Goal: Check status: Check status

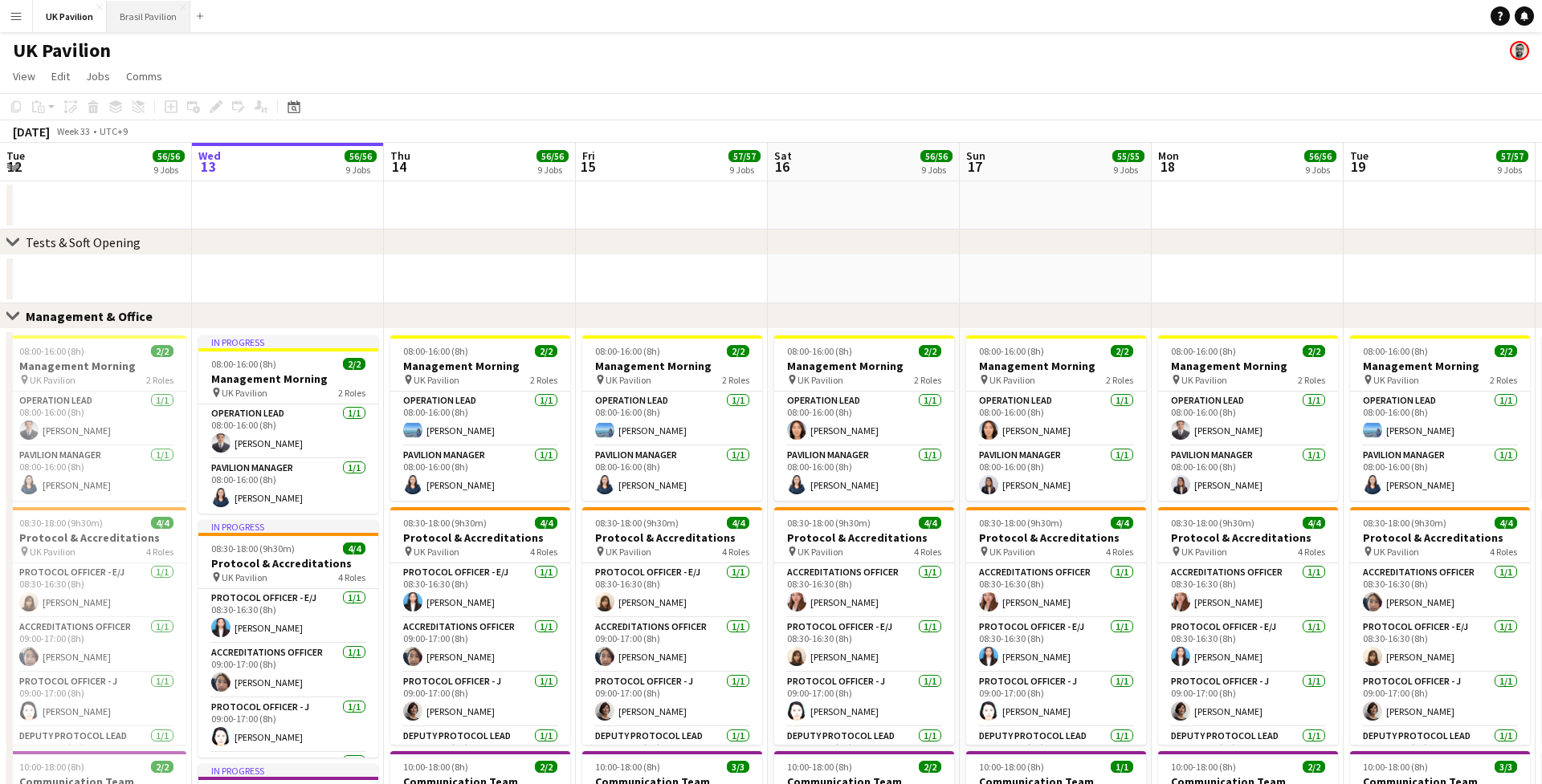
click at [149, 16] on button "Brasil Pavilion Close" at bounding box center [148, 16] width 83 height 31
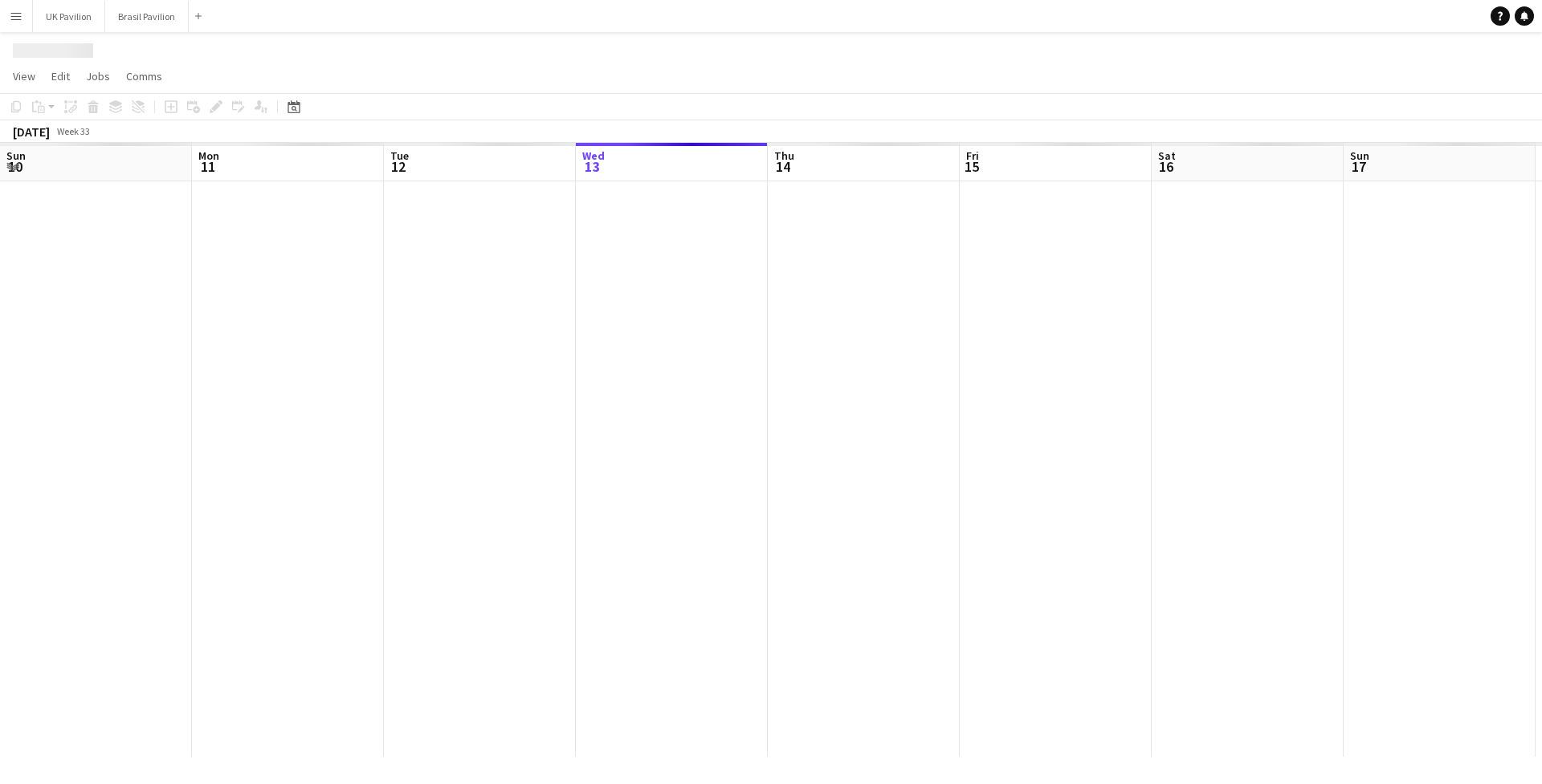
scroll to position [0, 383]
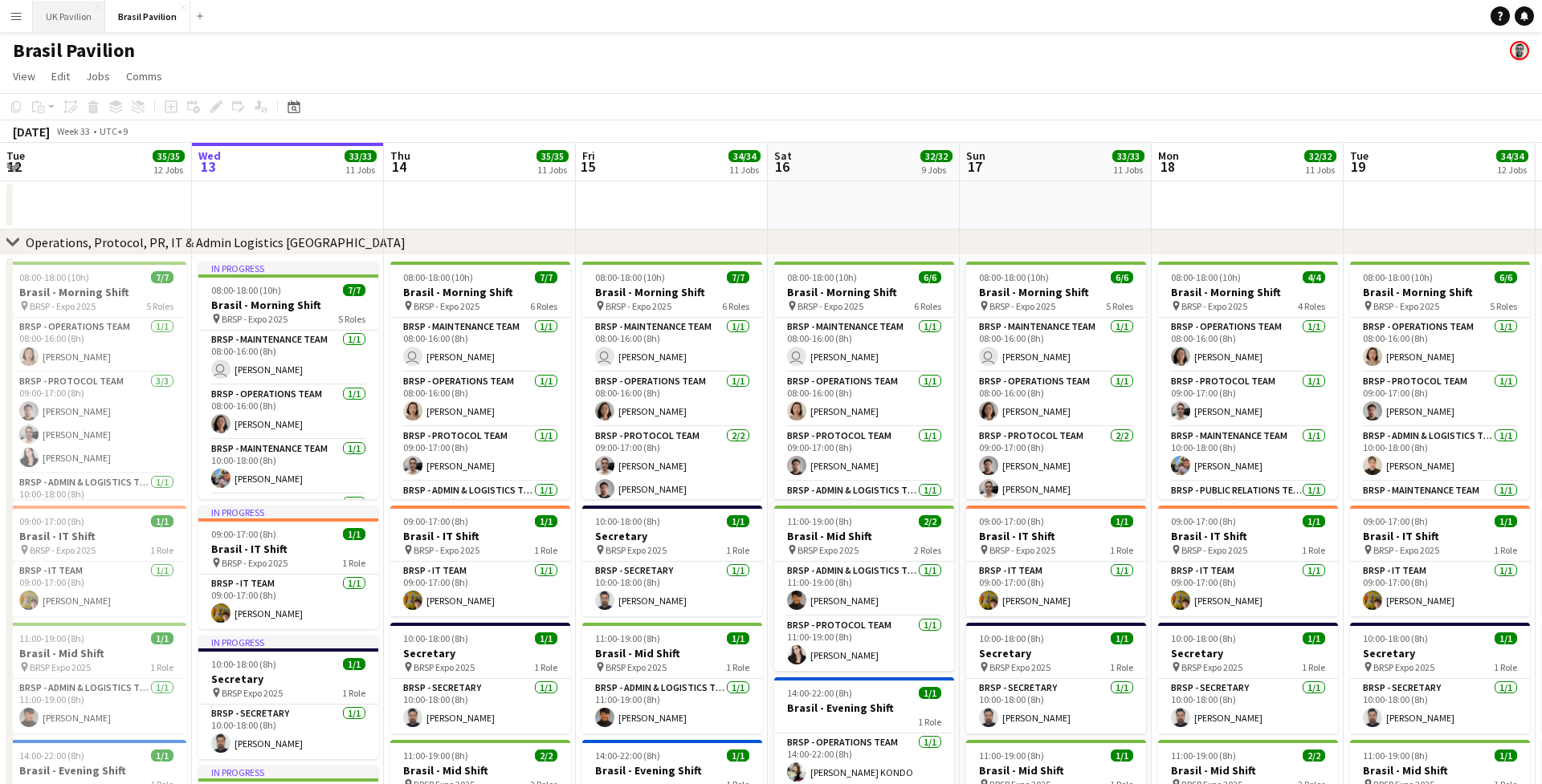
click at [96, 12] on button "UK Pavilion Close" at bounding box center [69, 16] width 73 height 31
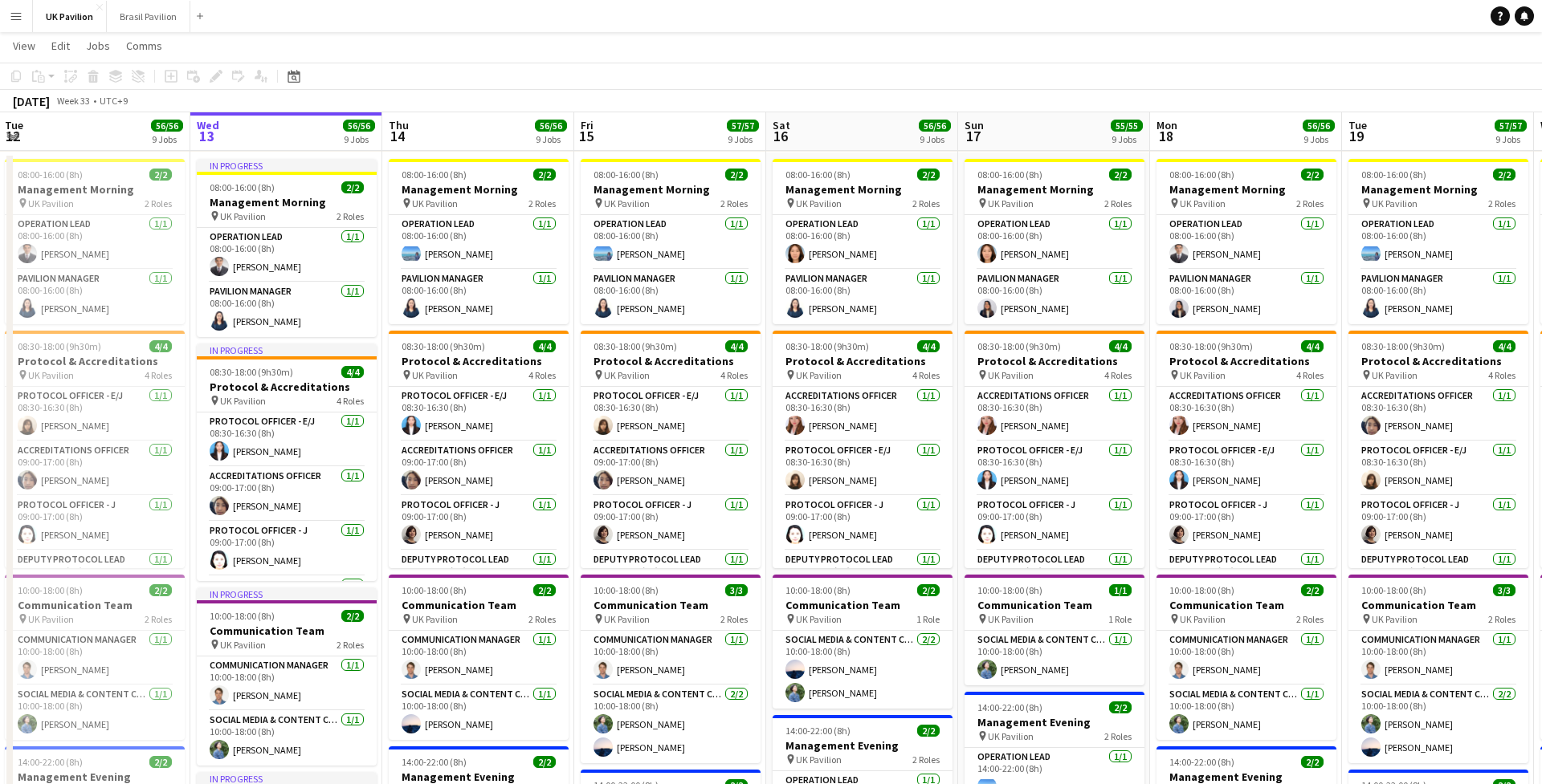
click at [13, 16] on app-icon "Menu" at bounding box center [16, 16] width 13 height 13
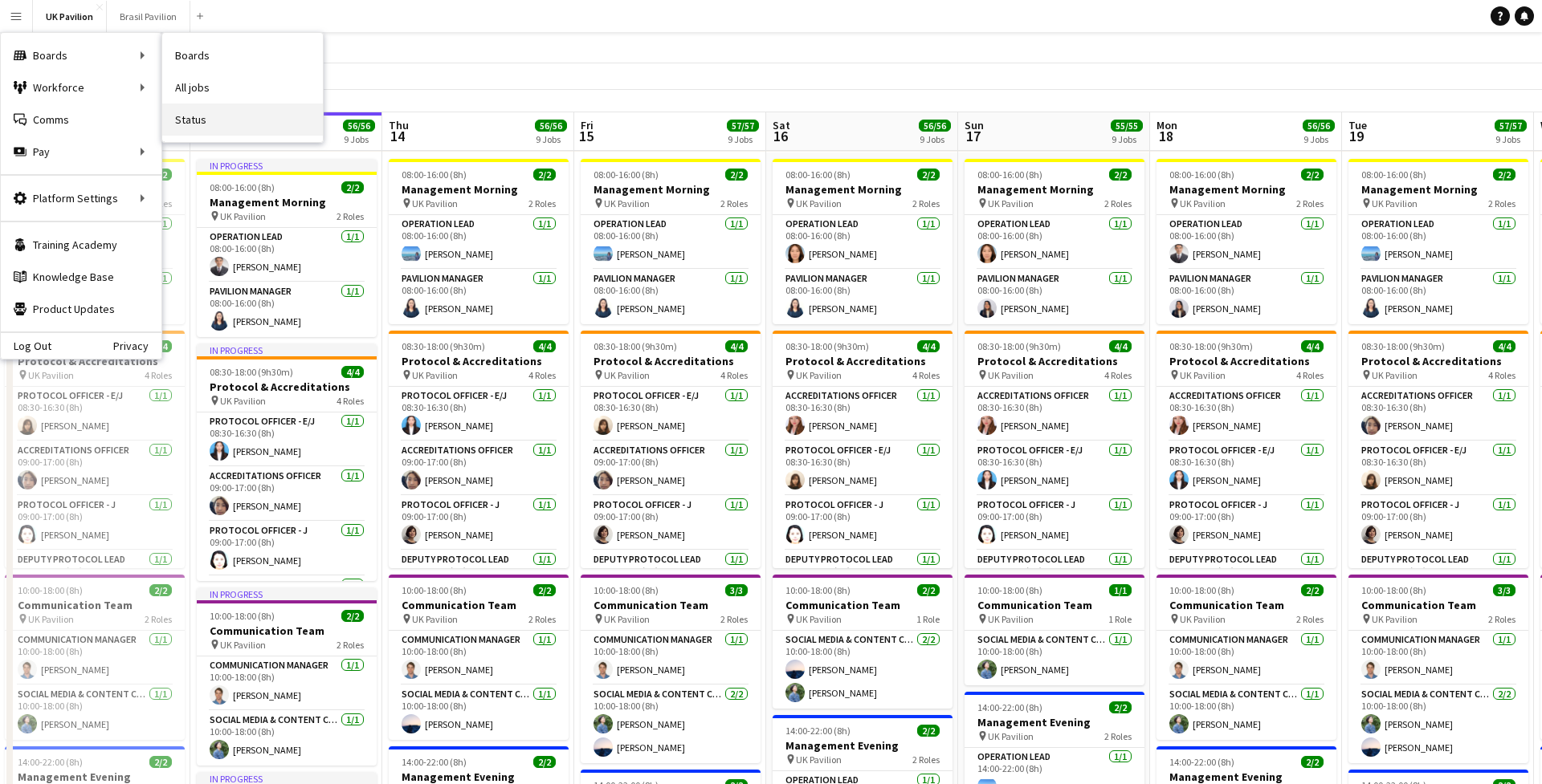
click at [214, 129] on link "Status" at bounding box center [242, 120] width 161 height 32
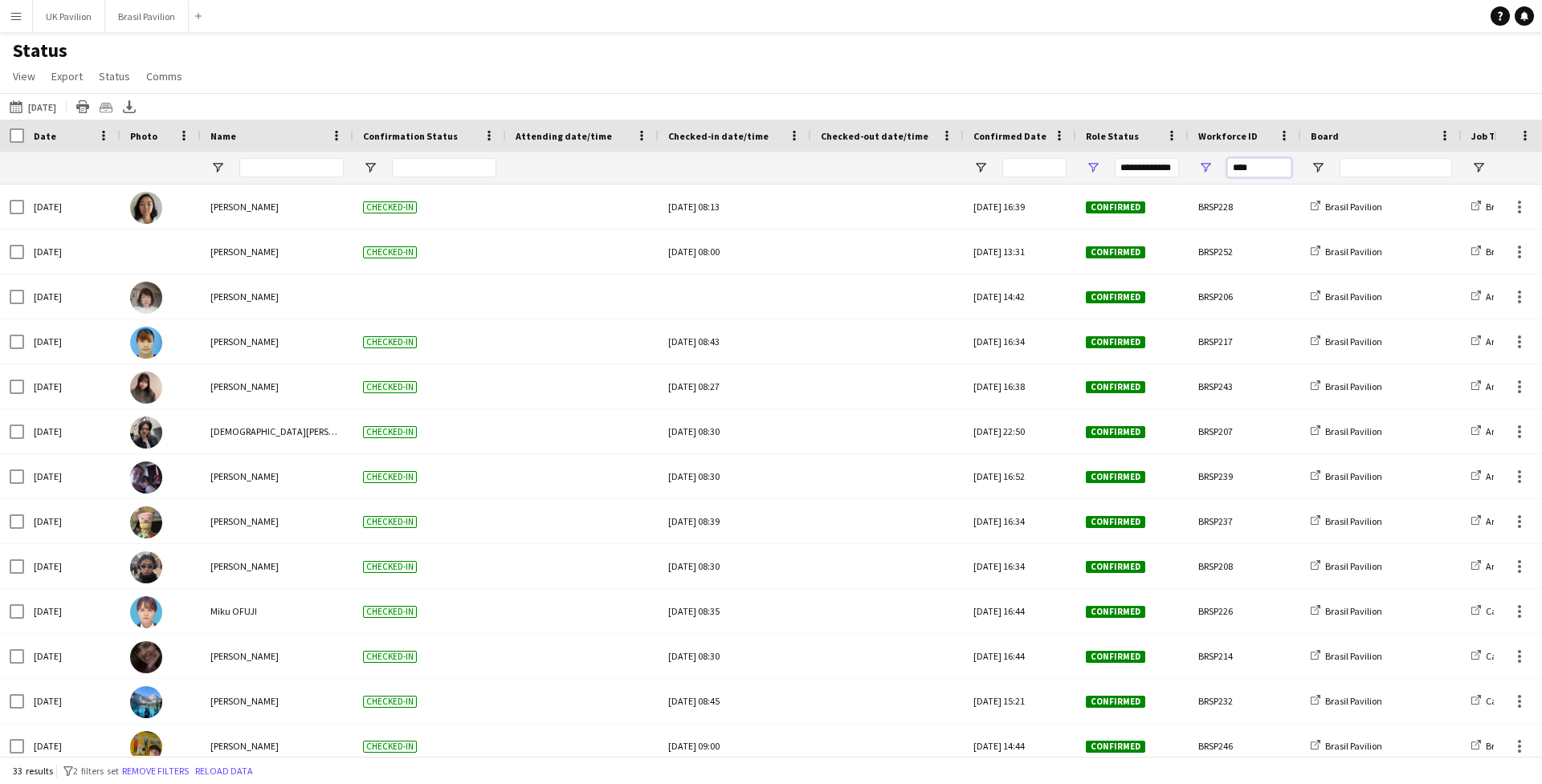
click at [1076, 170] on input "****" at bounding box center [1259, 167] width 64 height 19
type input "*"
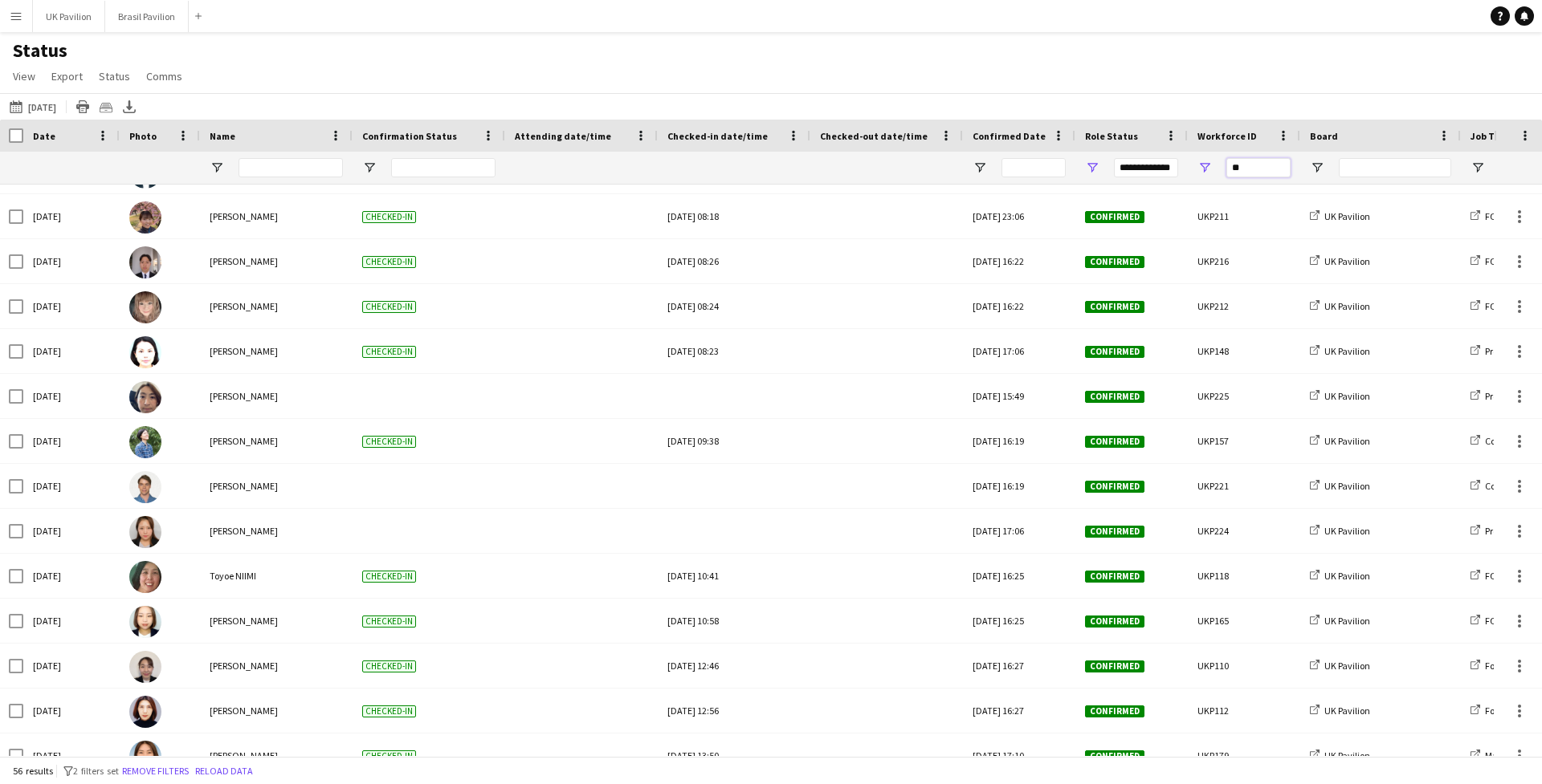
type input "*"
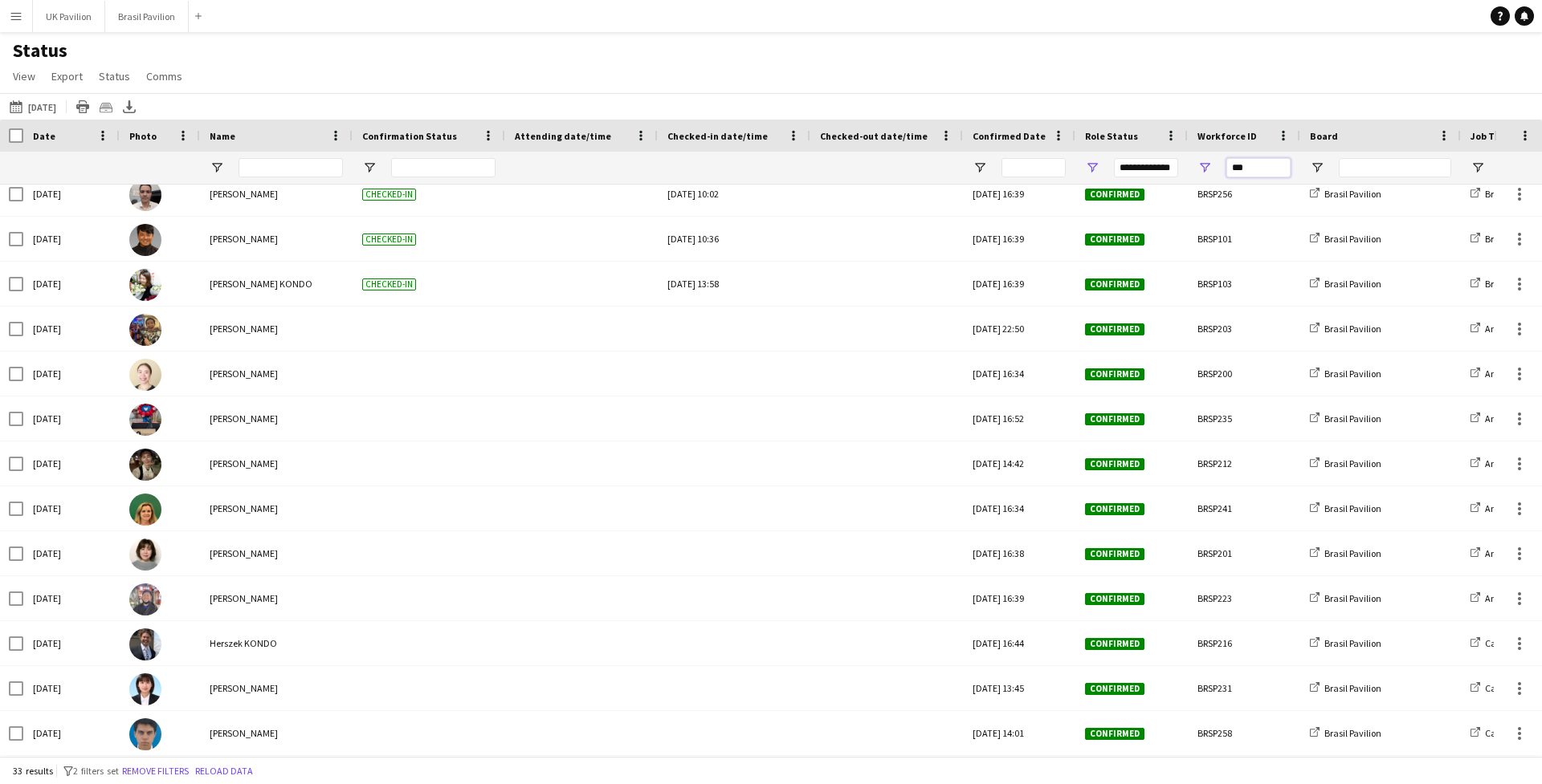
type input "****"
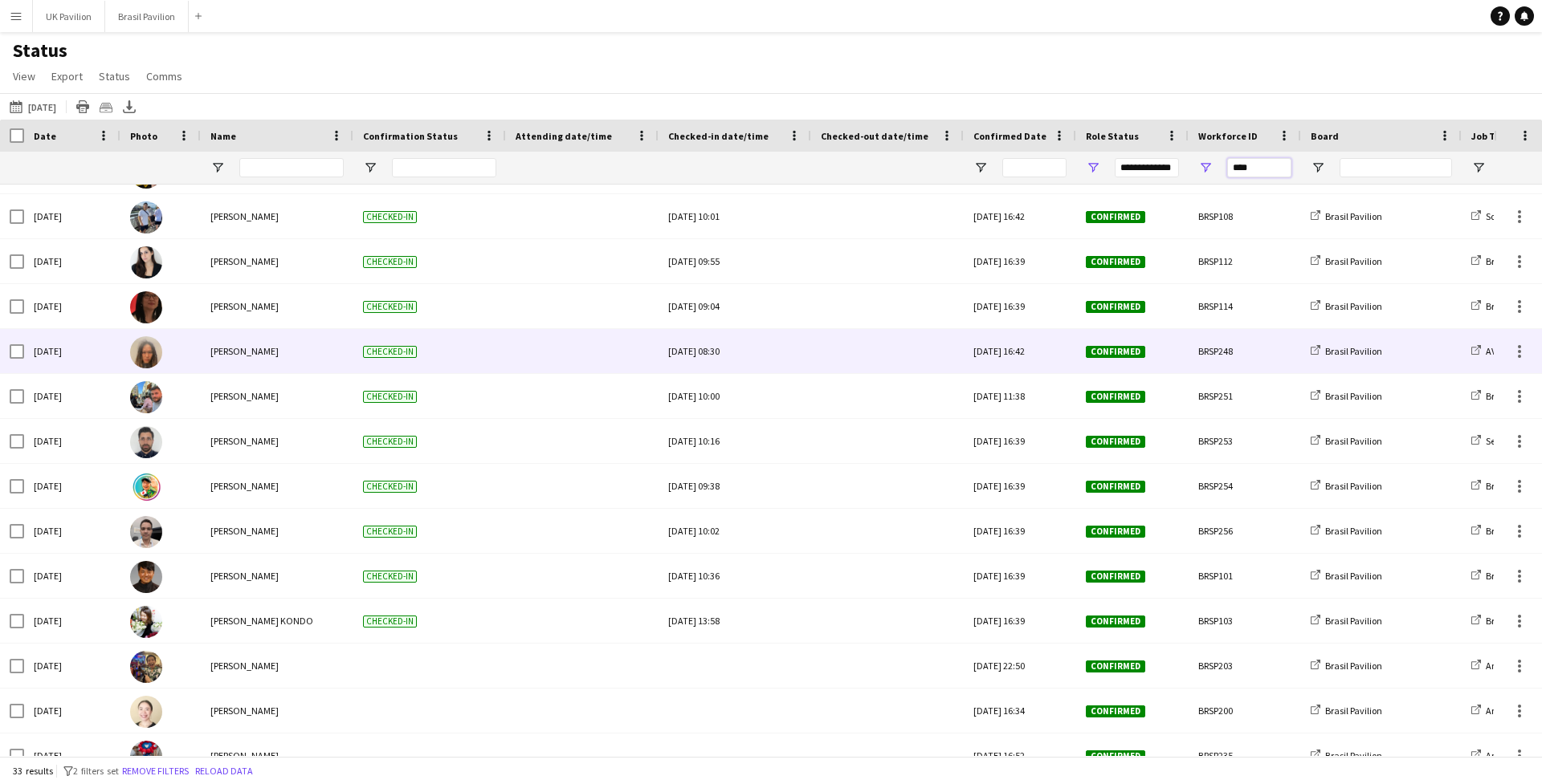
scroll to position [411, 0]
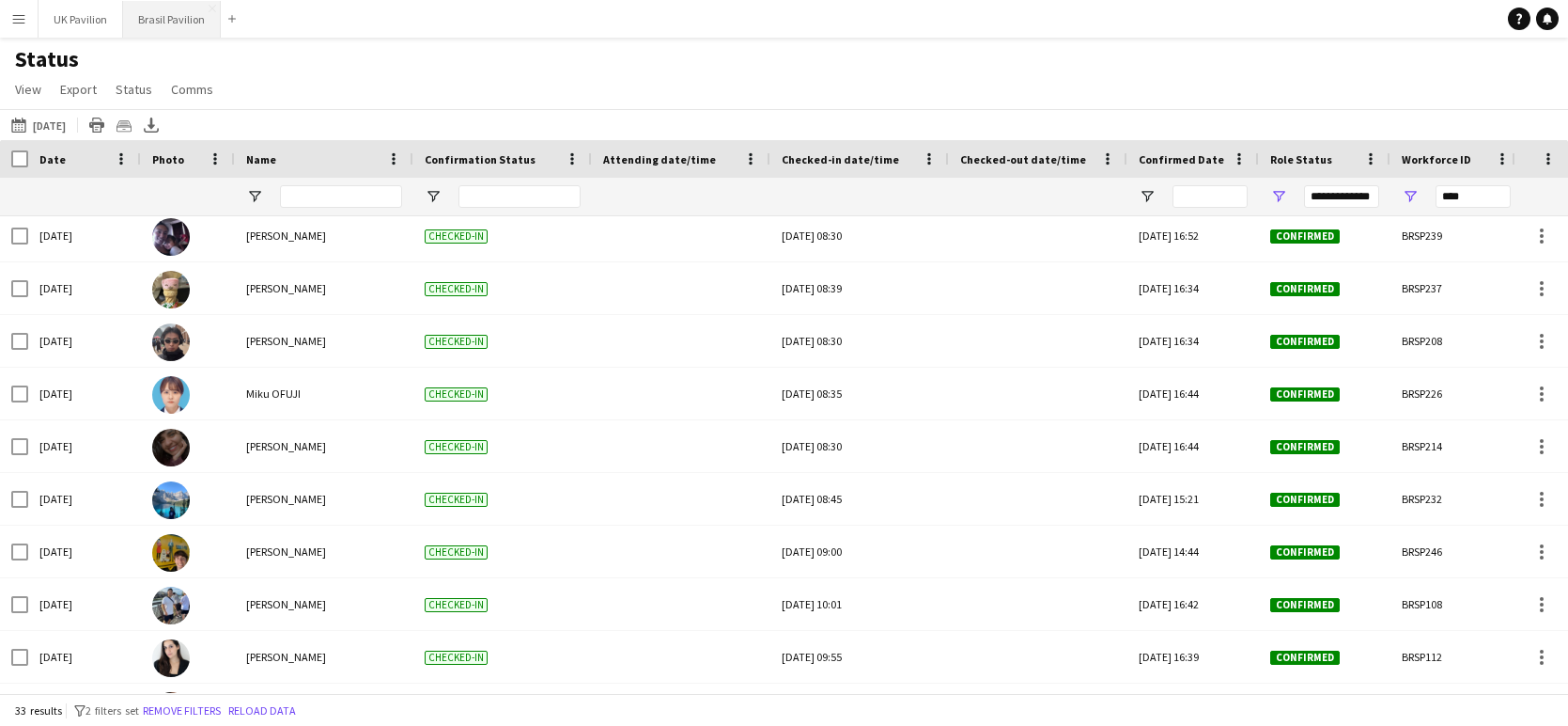
click at [161, 25] on button "Brasil Pavilion Close" at bounding box center [172, 19] width 97 height 37
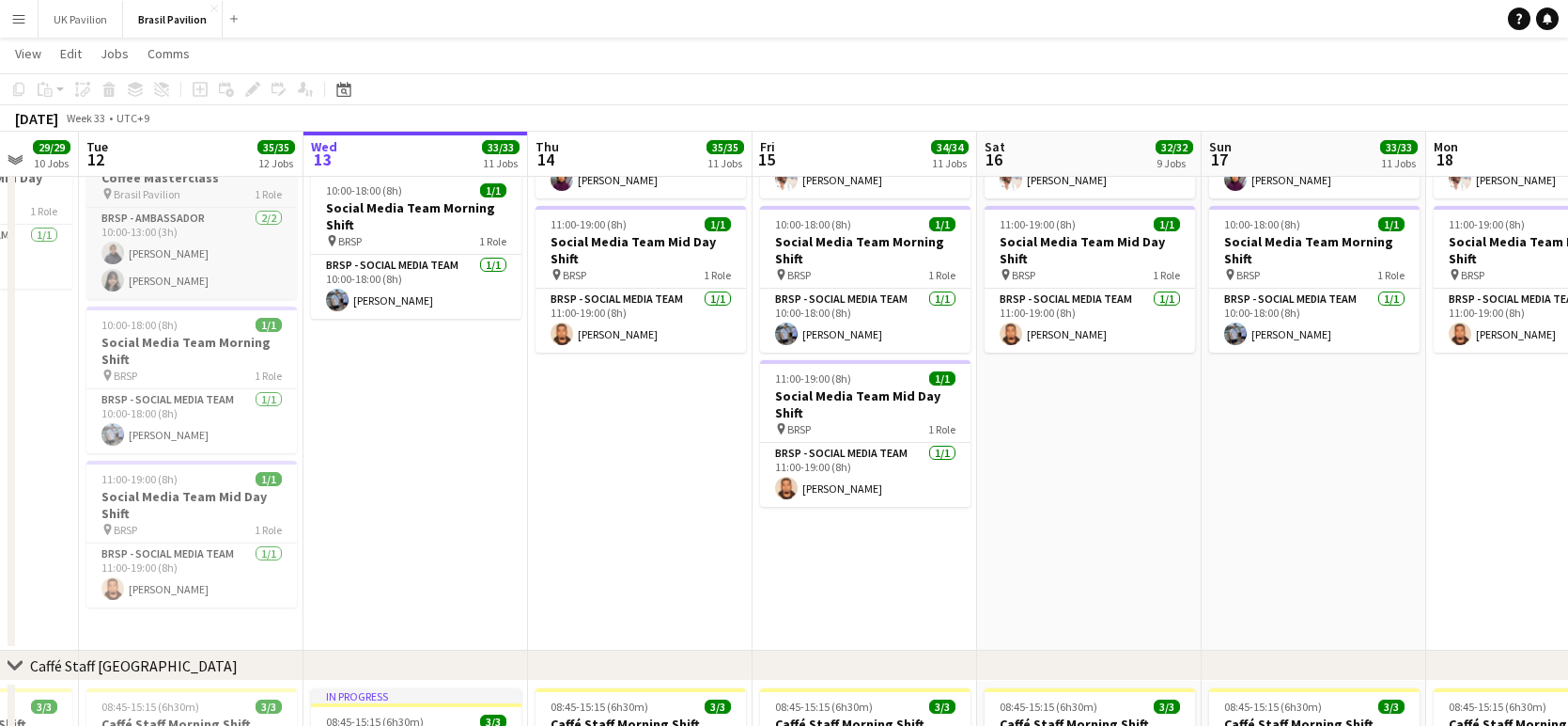
click at [166, 201] on span "Brasil Pavilion" at bounding box center [147, 194] width 67 height 14
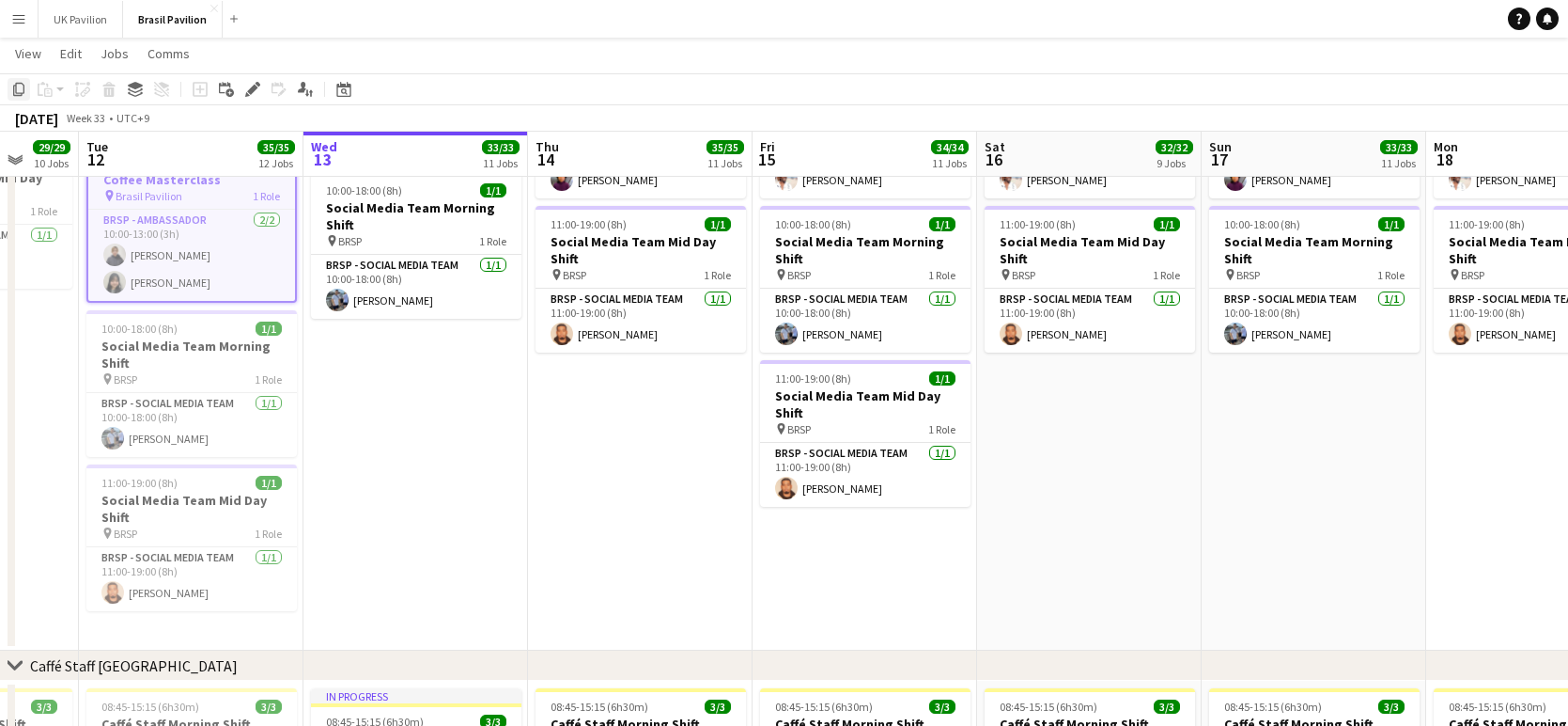
click at [20, 91] on icon "Copy" at bounding box center [19, 90] width 15 height 15
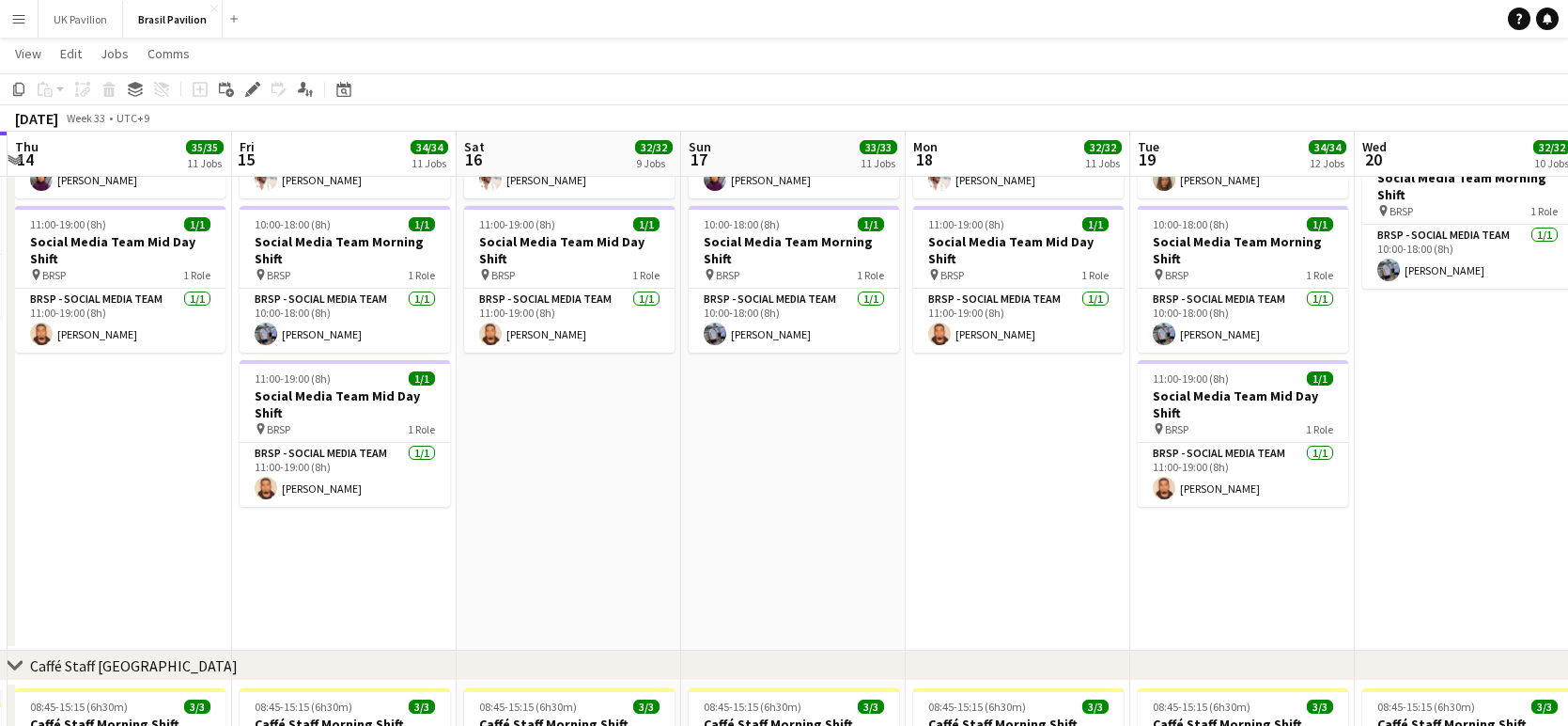
click at [1259, 604] on app-date-cell "10:00-22:00 (12h) 2/2 AV Team 2 Roles BRSP - AV Team [DATE] 10:00-18:00 (8h) [P…" at bounding box center [1243, 323] width 225 height 654
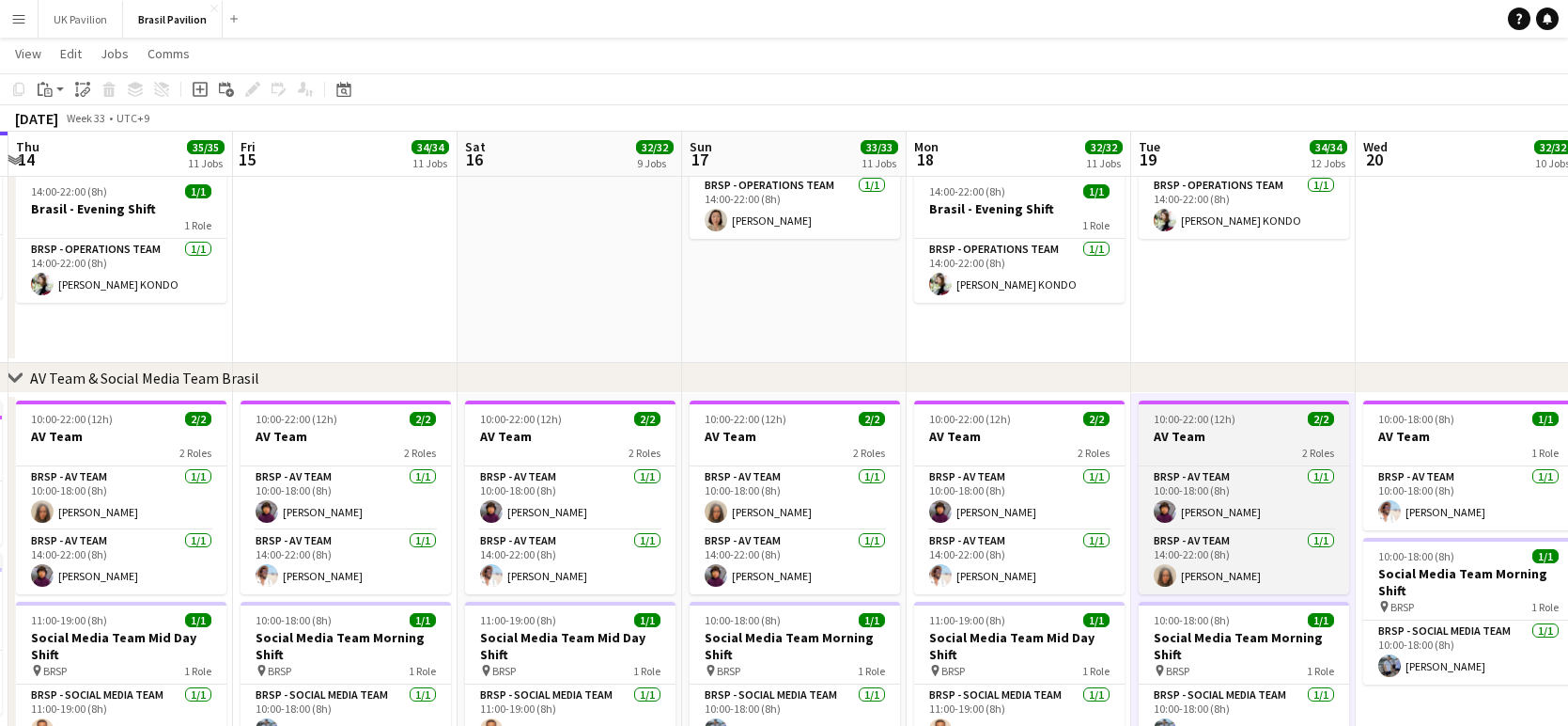
scroll to position [893, 0]
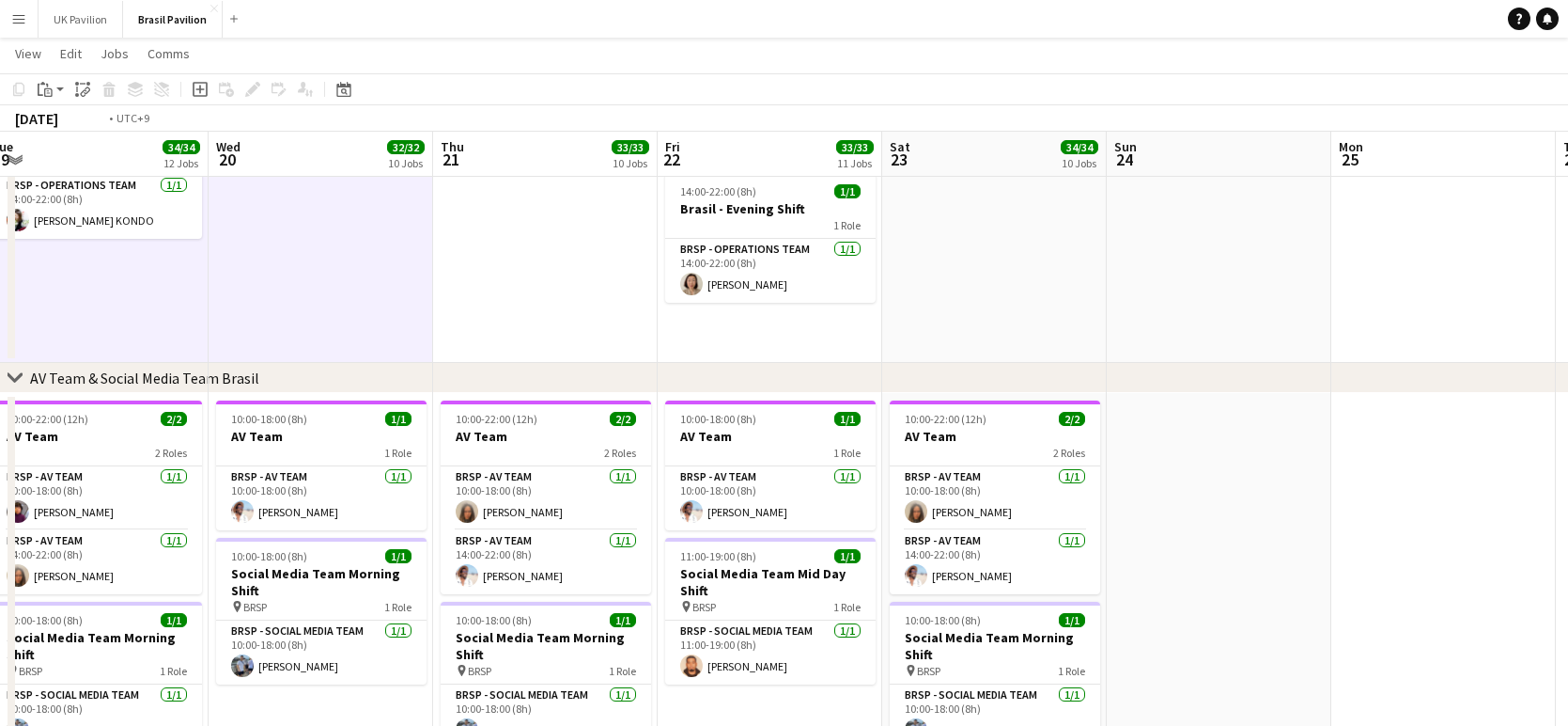
scroll to position [0, 469]
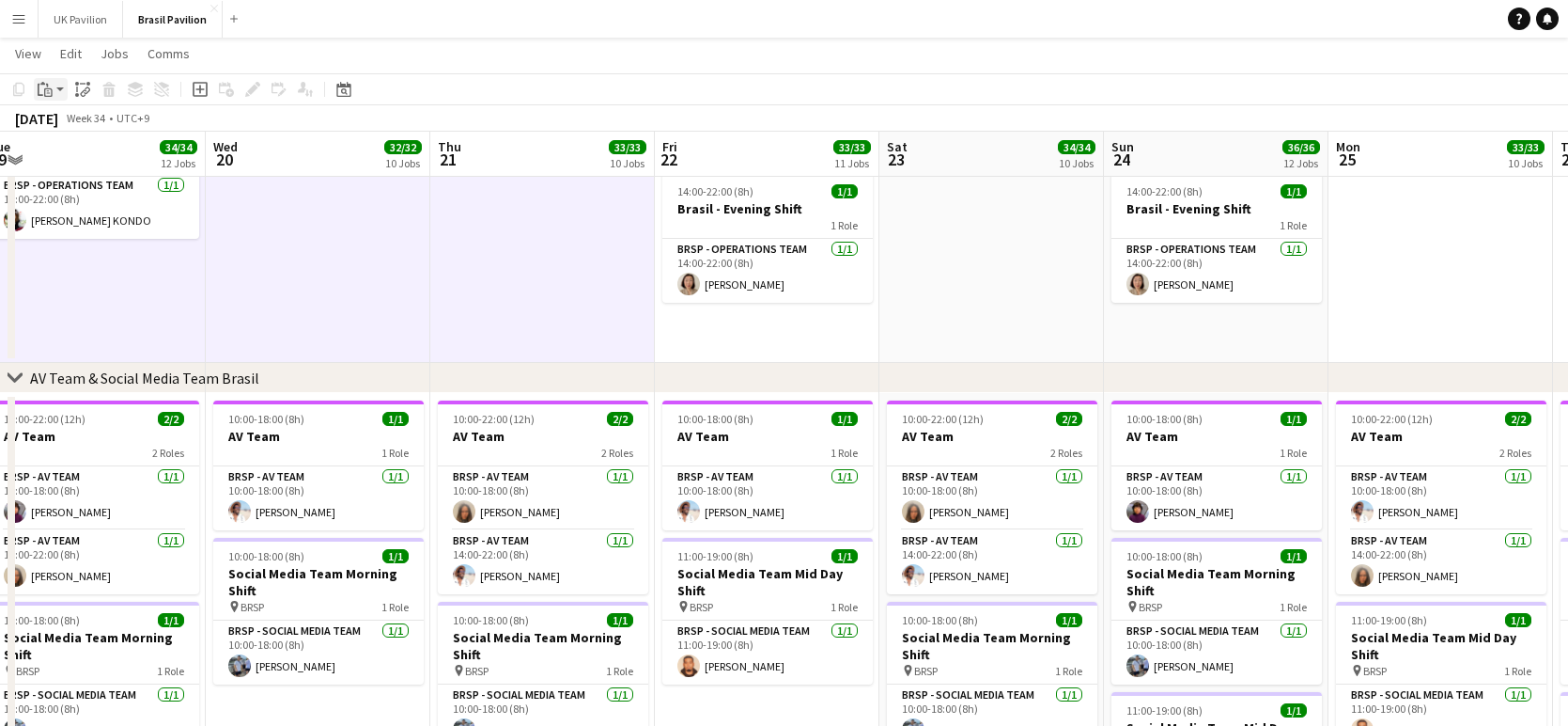
click at [59, 90] on app-action-btn "Paste" at bounding box center [50, 89] width 34 height 22
click at [78, 128] on link "Paste Command V" at bounding box center [124, 126] width 149 height 17
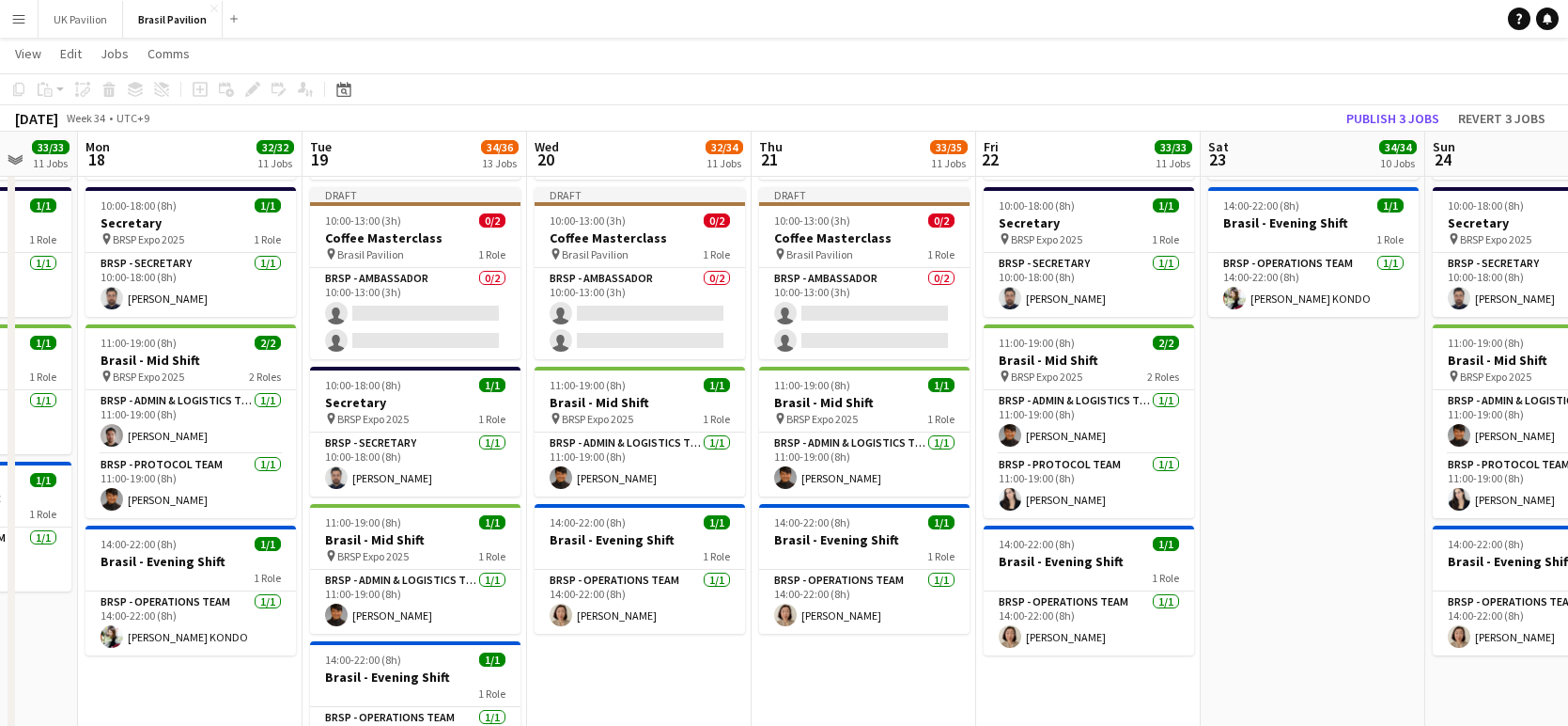
scroll to position [0, 597]
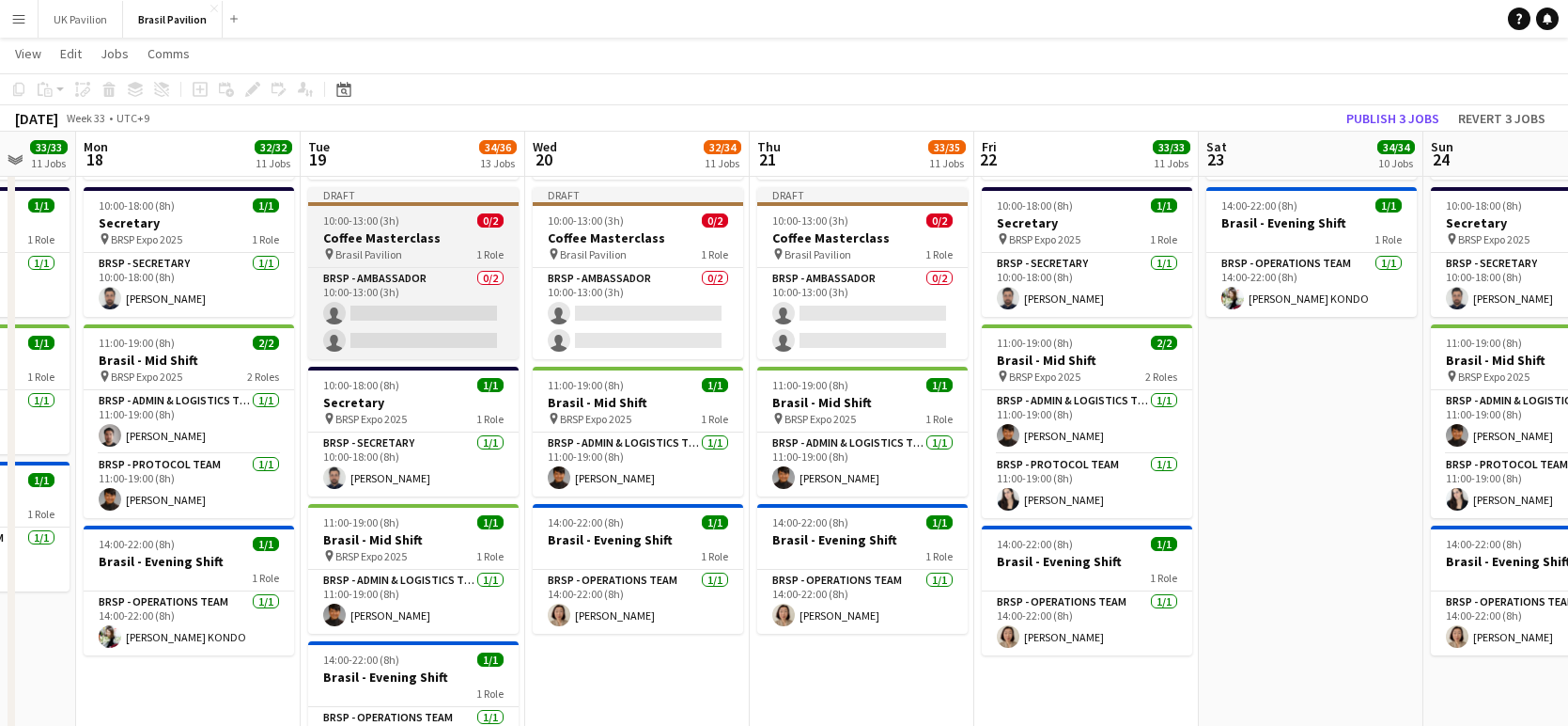
click at [383, 246] on h3 "Coffee Masterclass" at bounding box center [413, 238] width 210 height 17
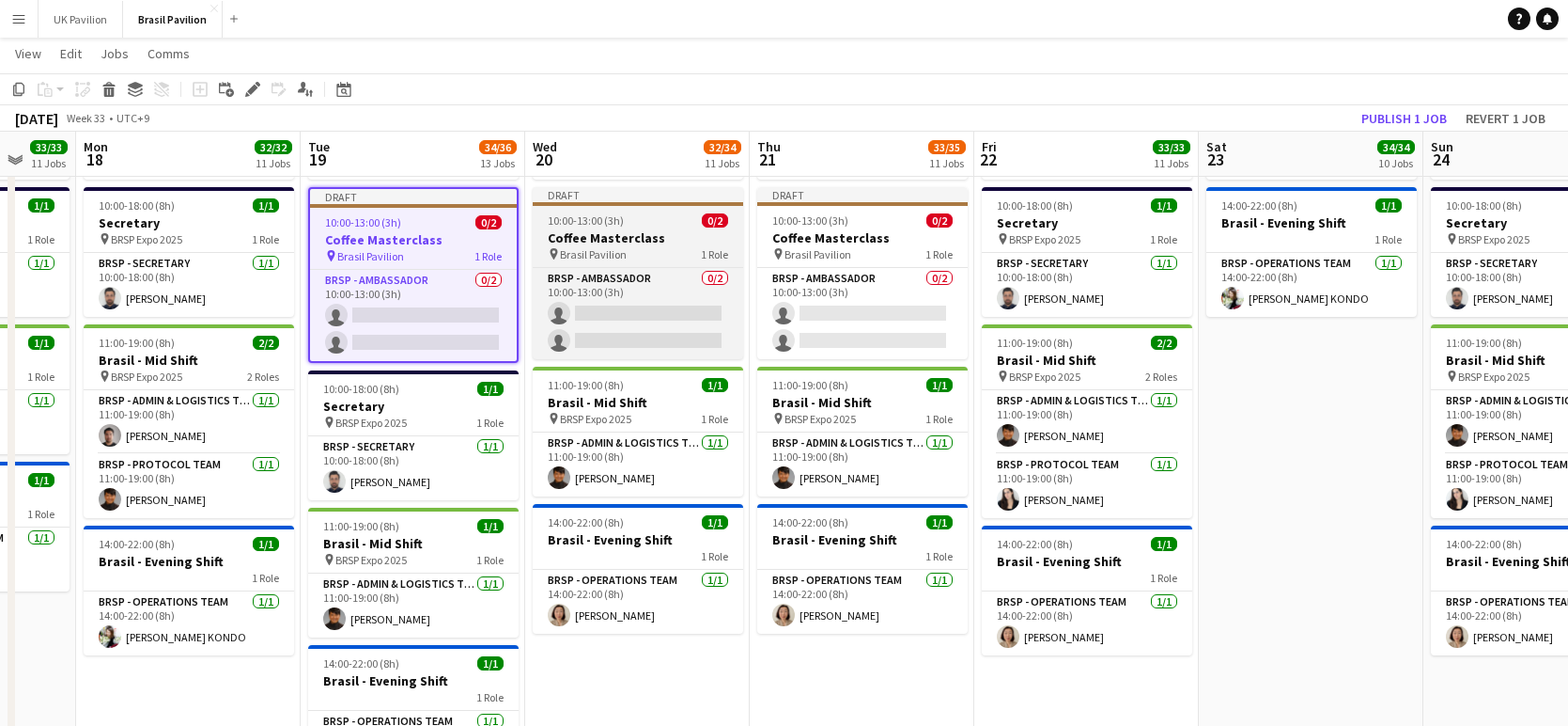
click at [609, 262] on span "Brasil Pavilion" at bounding box center [592, 254] width 67 height 14
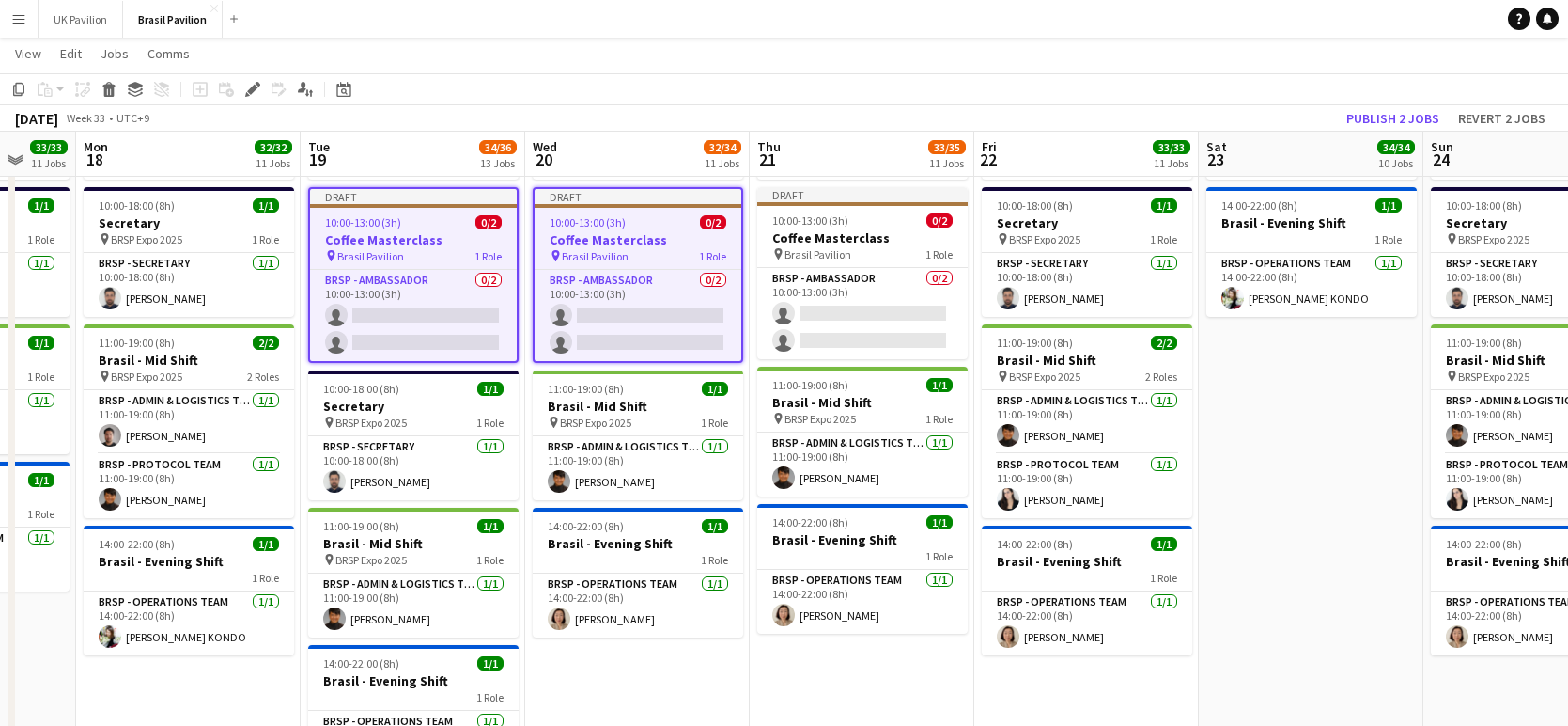
scroll to position [0, 598]
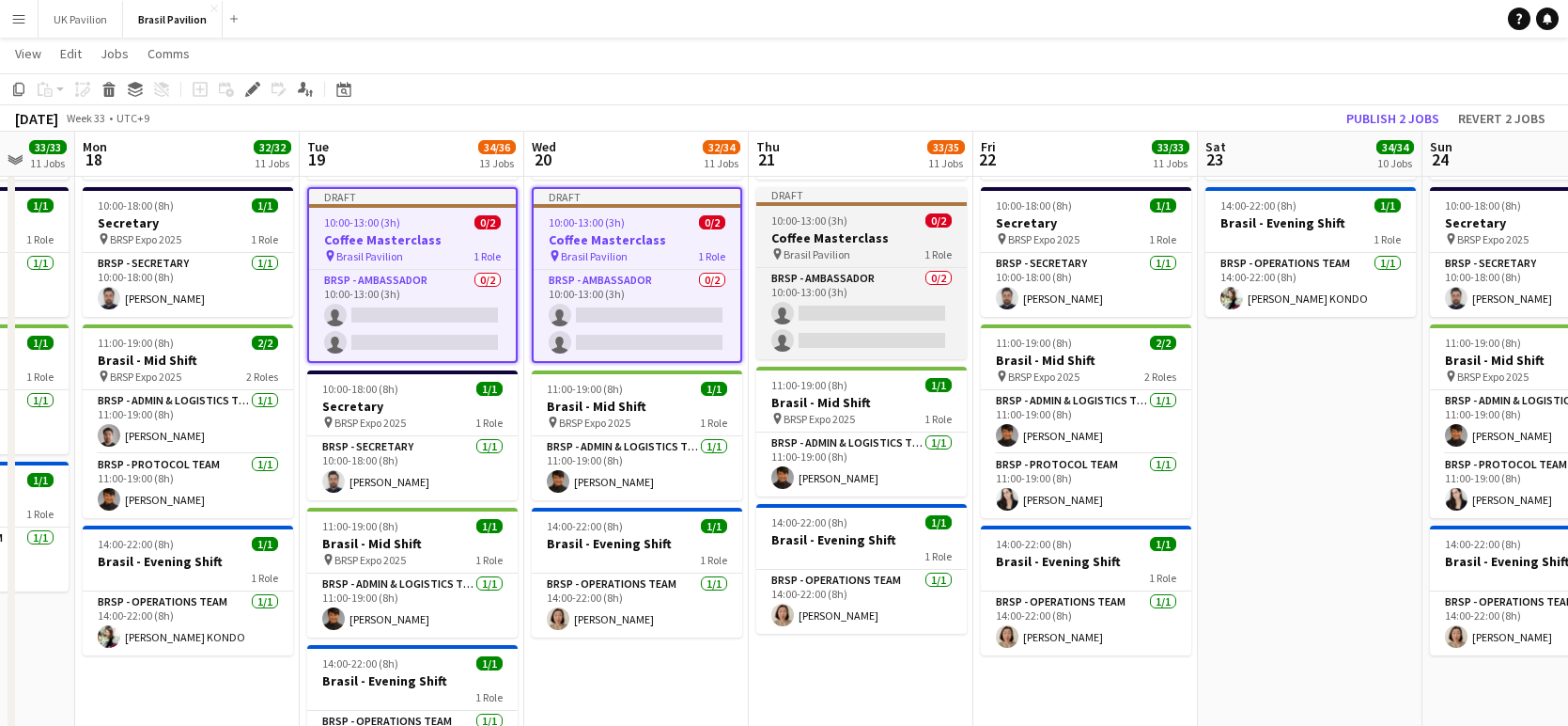
click at [818, 246] on h3 "Coffee Masterclass" at bounding box center [862, 238] width 210 height 17
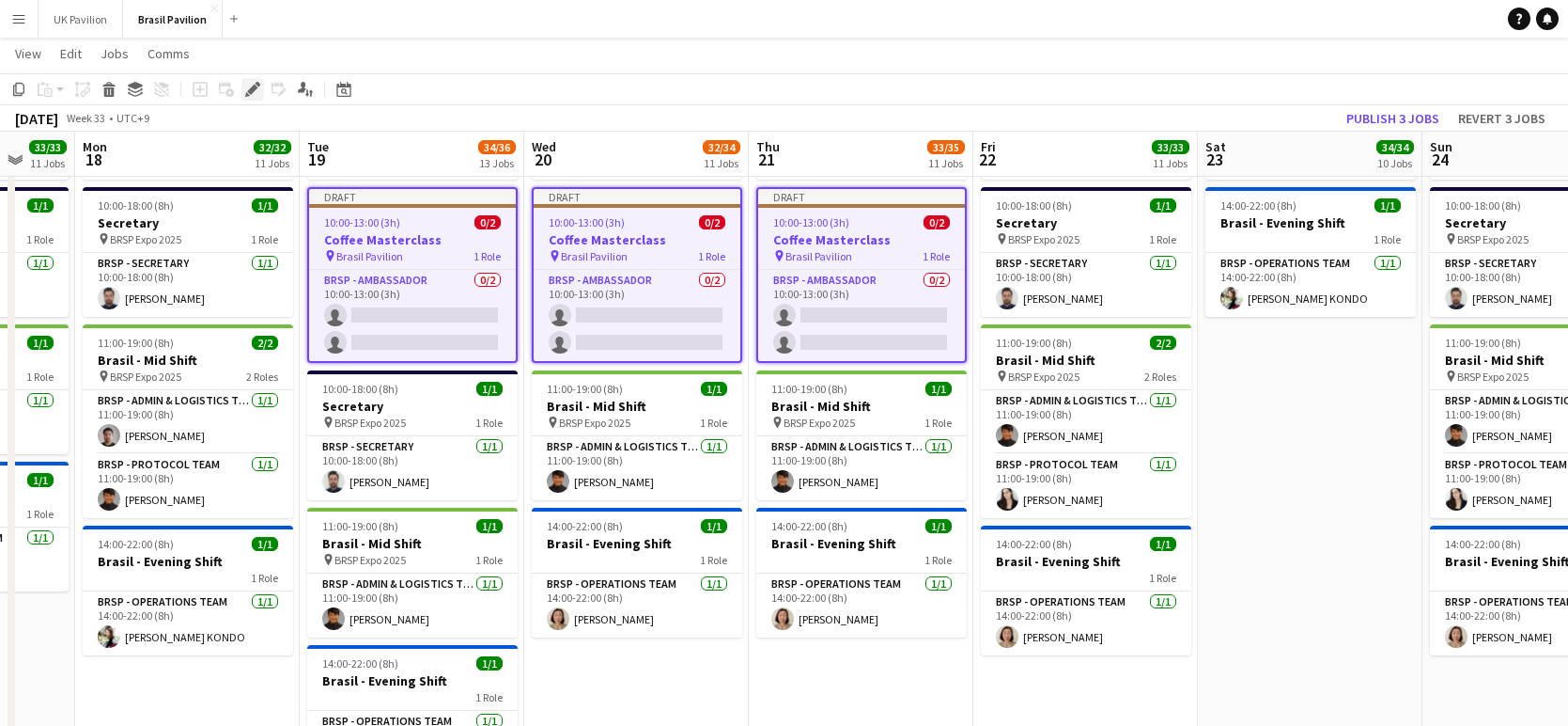
click at [251, 94] on icon at bounding box center [252, 90] width 11 height 11
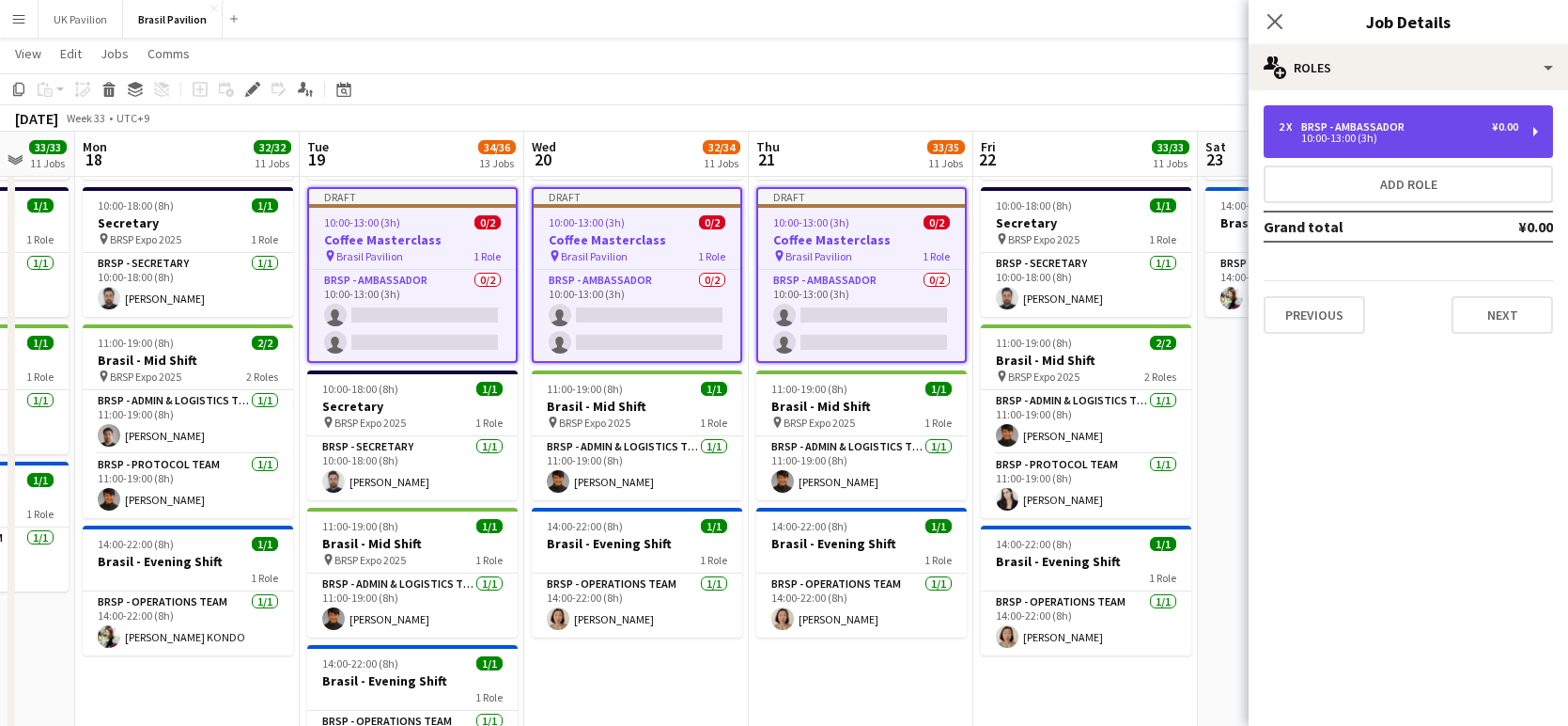
click at [1259, 143] on div "10:00-13:00 (3h)" at bounding box center [1398, 138] width 239 height 10
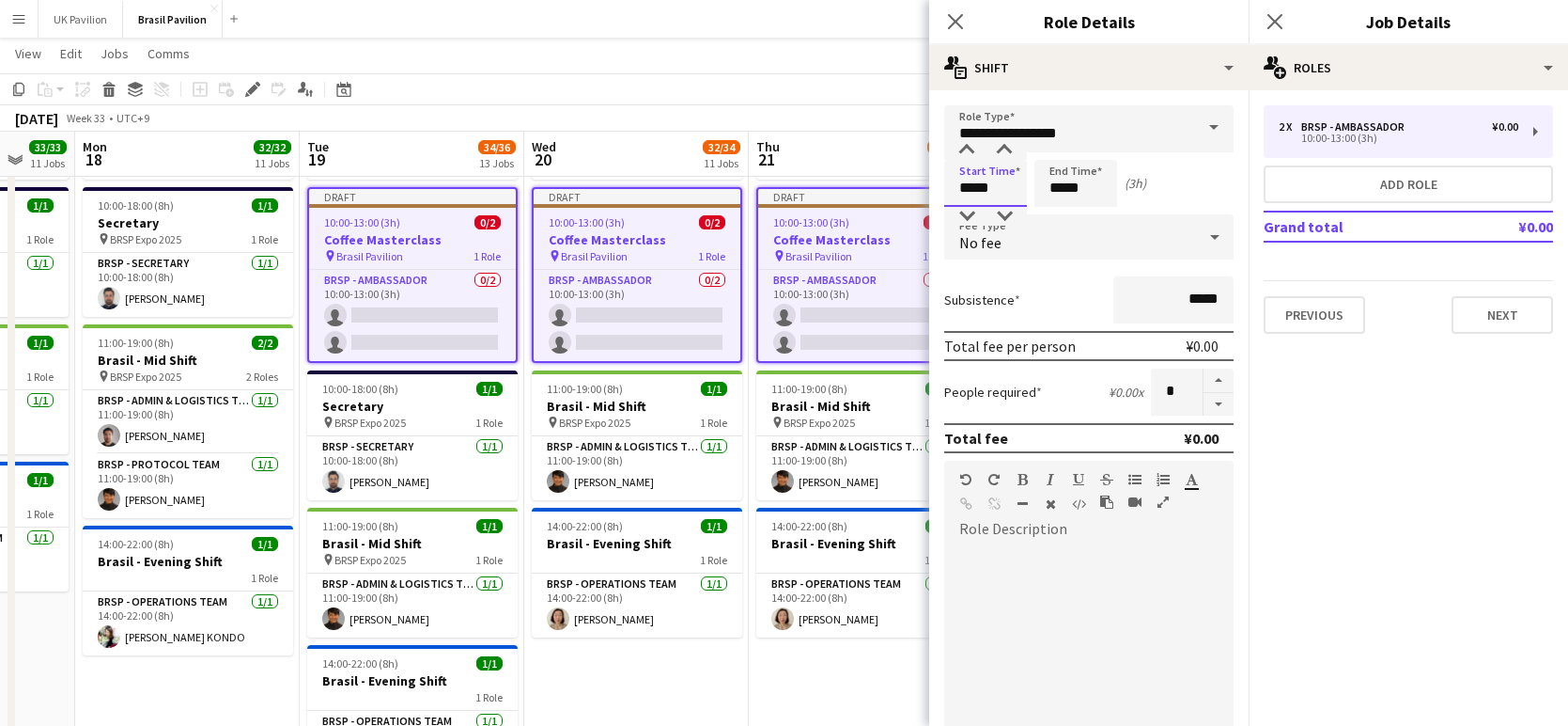
click at [984, 197] on input "*****" at bounding box center [986, 183] width 83 height 47
click at [967, 221] on div at bounding box center [967, 215] width 38 height 18
click at [1006, 150] on div at bounding box center [1004, 150] width 38 height 18
type input "*****"
click at [1006, 150] on div at bounding box center [1004, 150] width 38 height 18
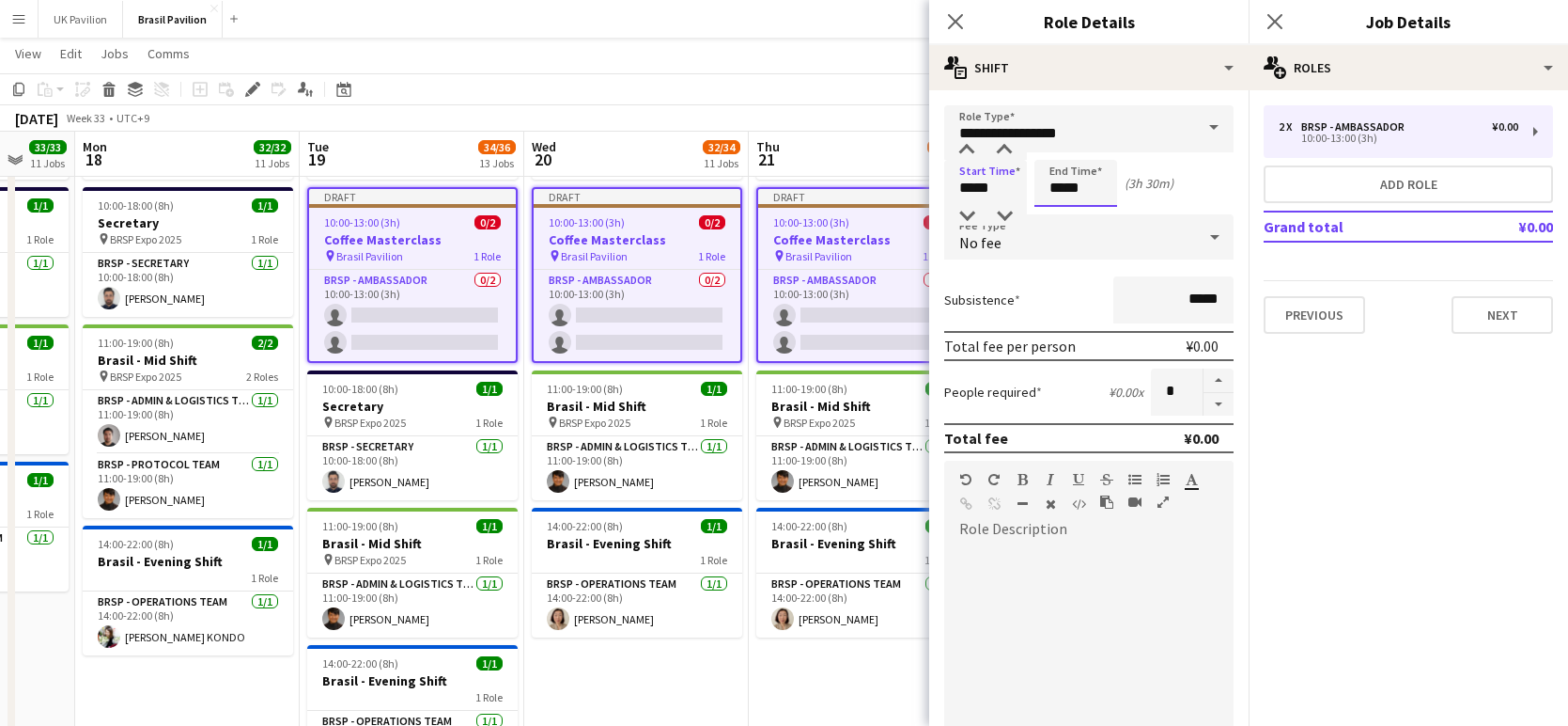
click at [1066, 198] on input "*****" at bounding box center [1076, 183] width 83 height 47
click at [1055, 214] on div at bounding box center [1057, 215] width 38 height 18
click at [1054, 151] on div at bounding box center [1057, 150] width 38 height 18
click at [1089, 155] on div at bounding box center [1094, 150] width 38 height 18
type input "*****"
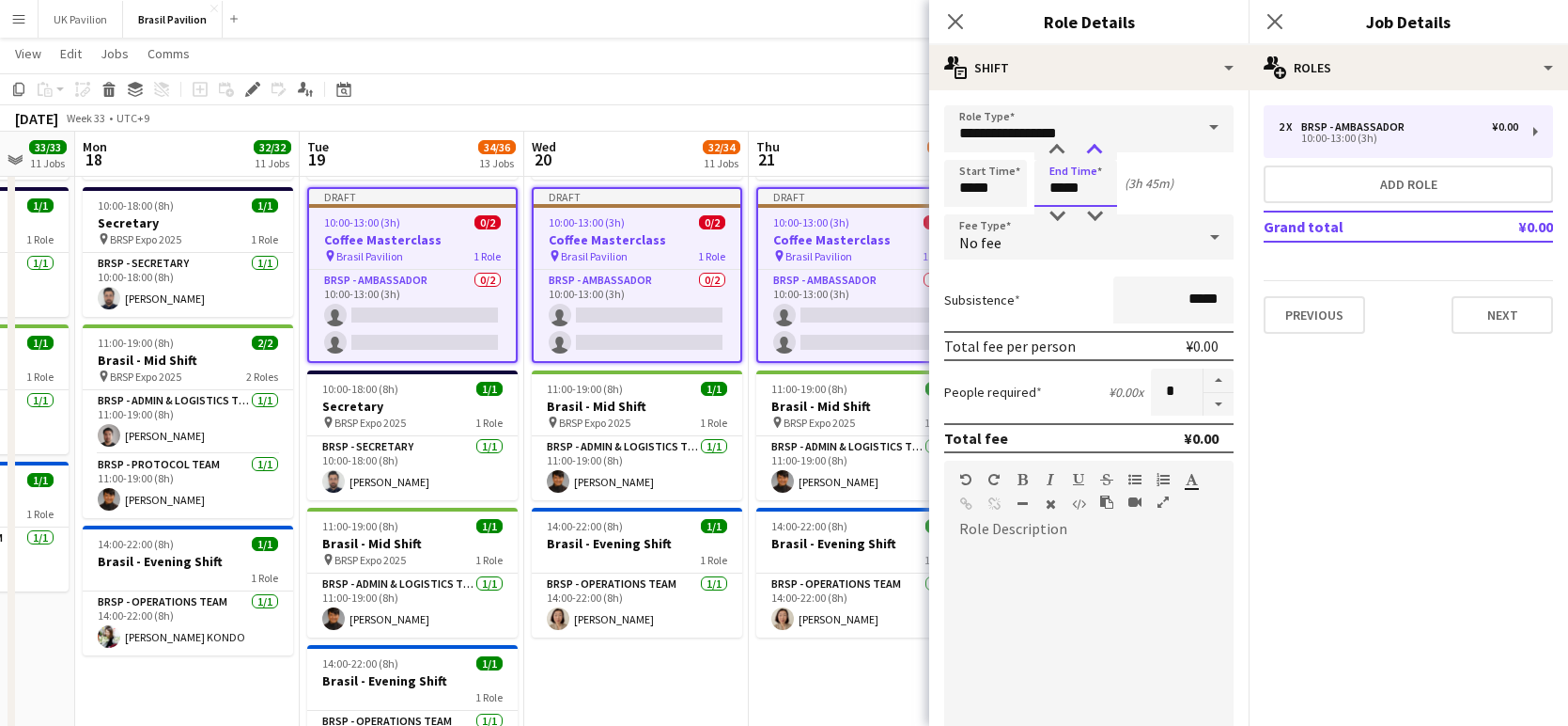
click at [1089, 155] on div at bounding box center [1094, 150] width 38 height 18
click at [951, 21] on icon "Close pop-in" at bounding box center [955, 21] width 18 height 18
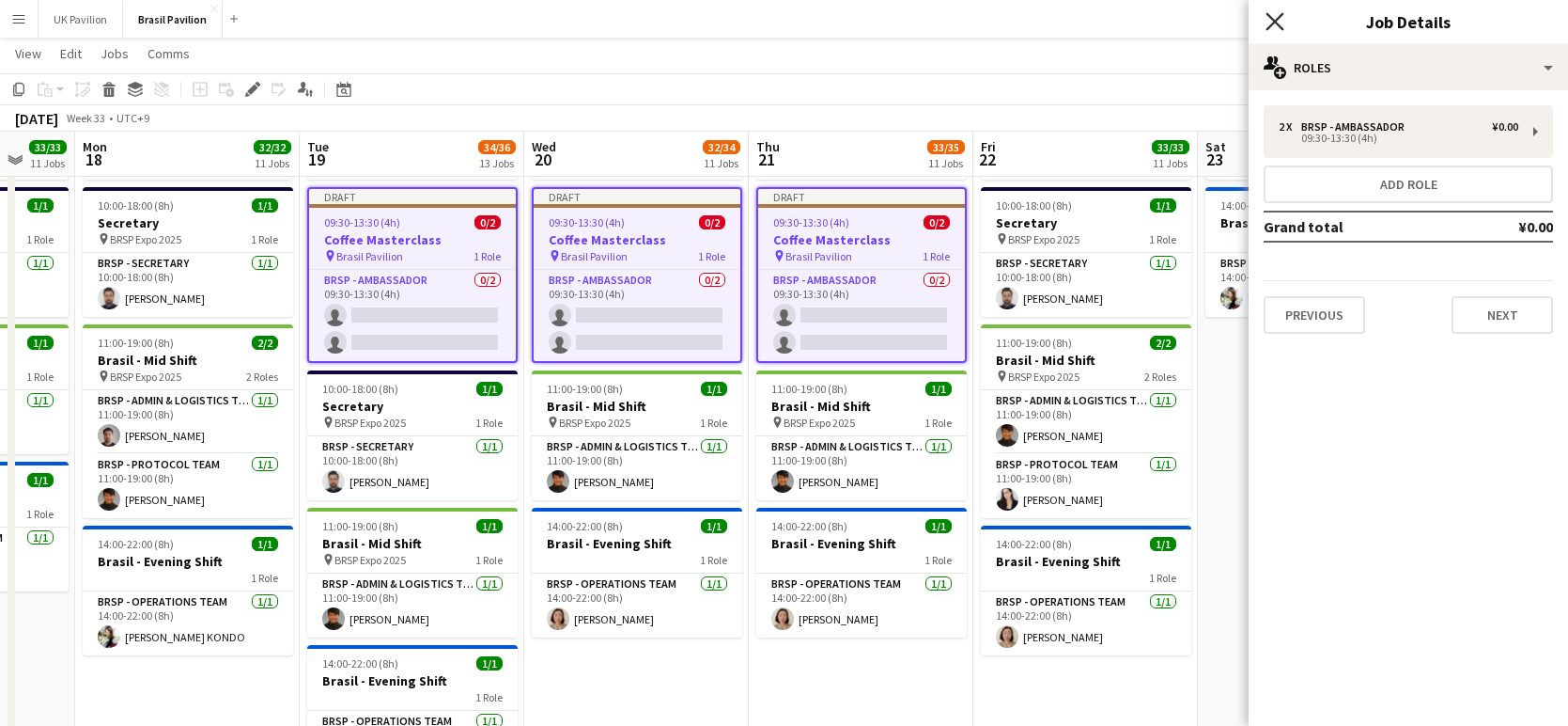
click at [1259, 23] on icon at bounding box center [1275, 21] width 18 height 18
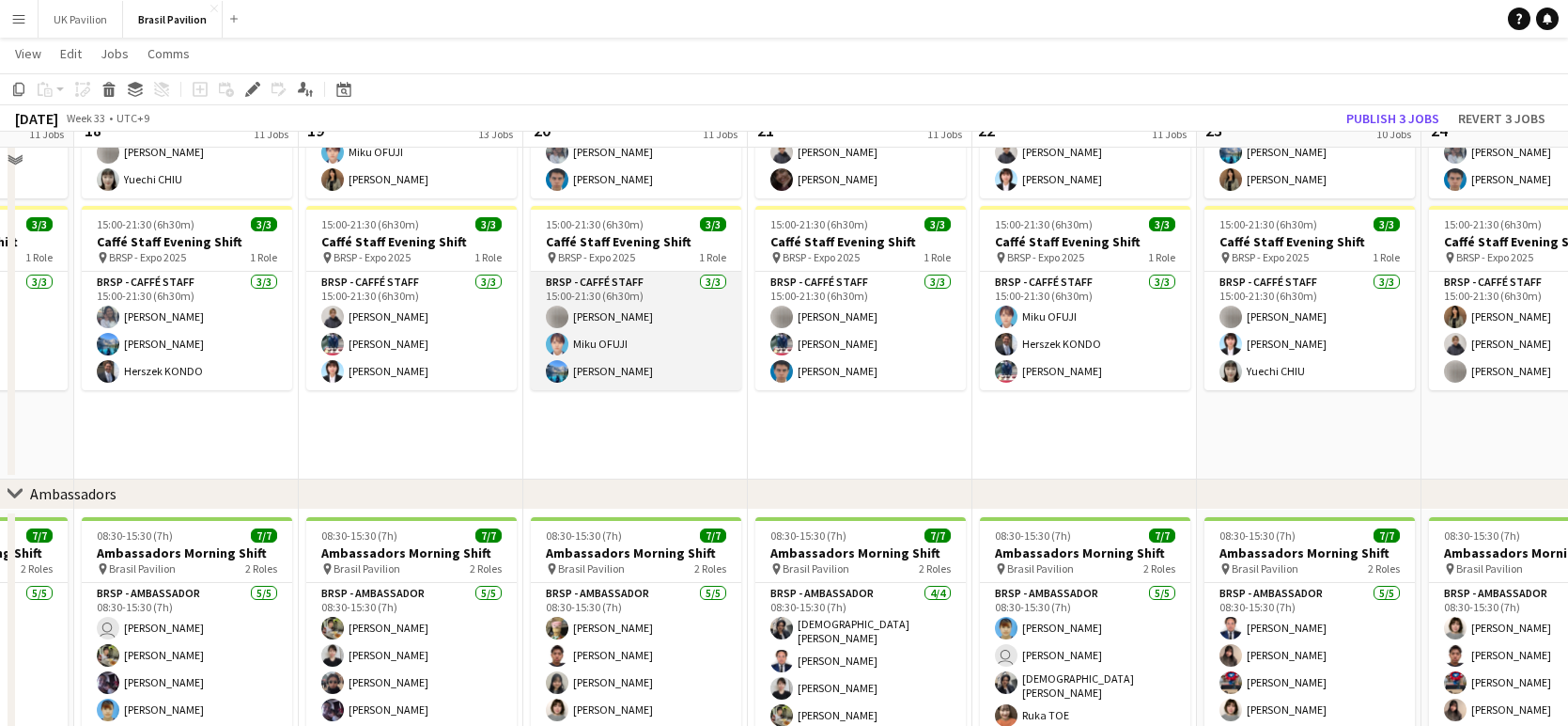
scroll to position [2037, 0]
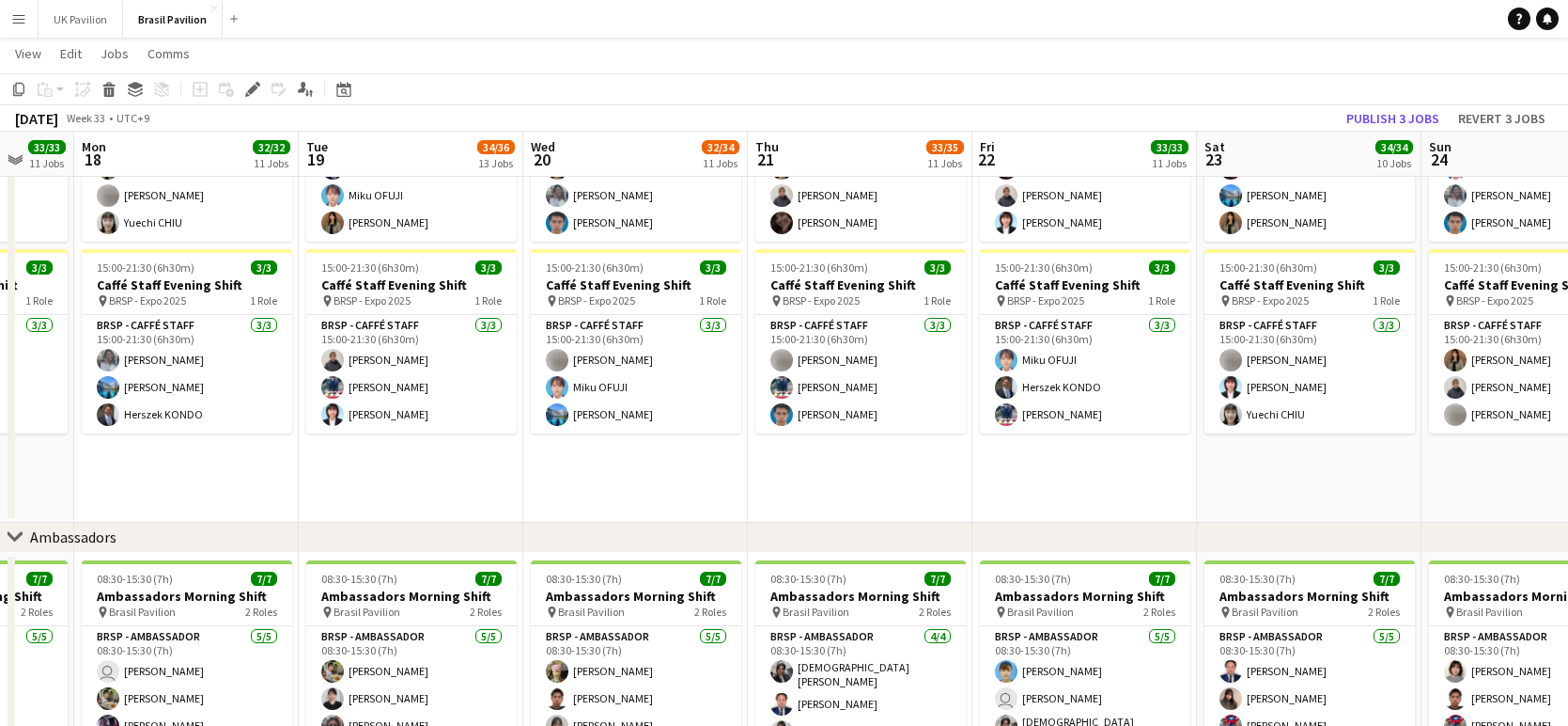
click at [834, 61] on app-page-menu "View Day view expanded Day view collapsed Month view Date picker Jump to [DATE]…" at bounding box center [784, 55] width 1568 height 36
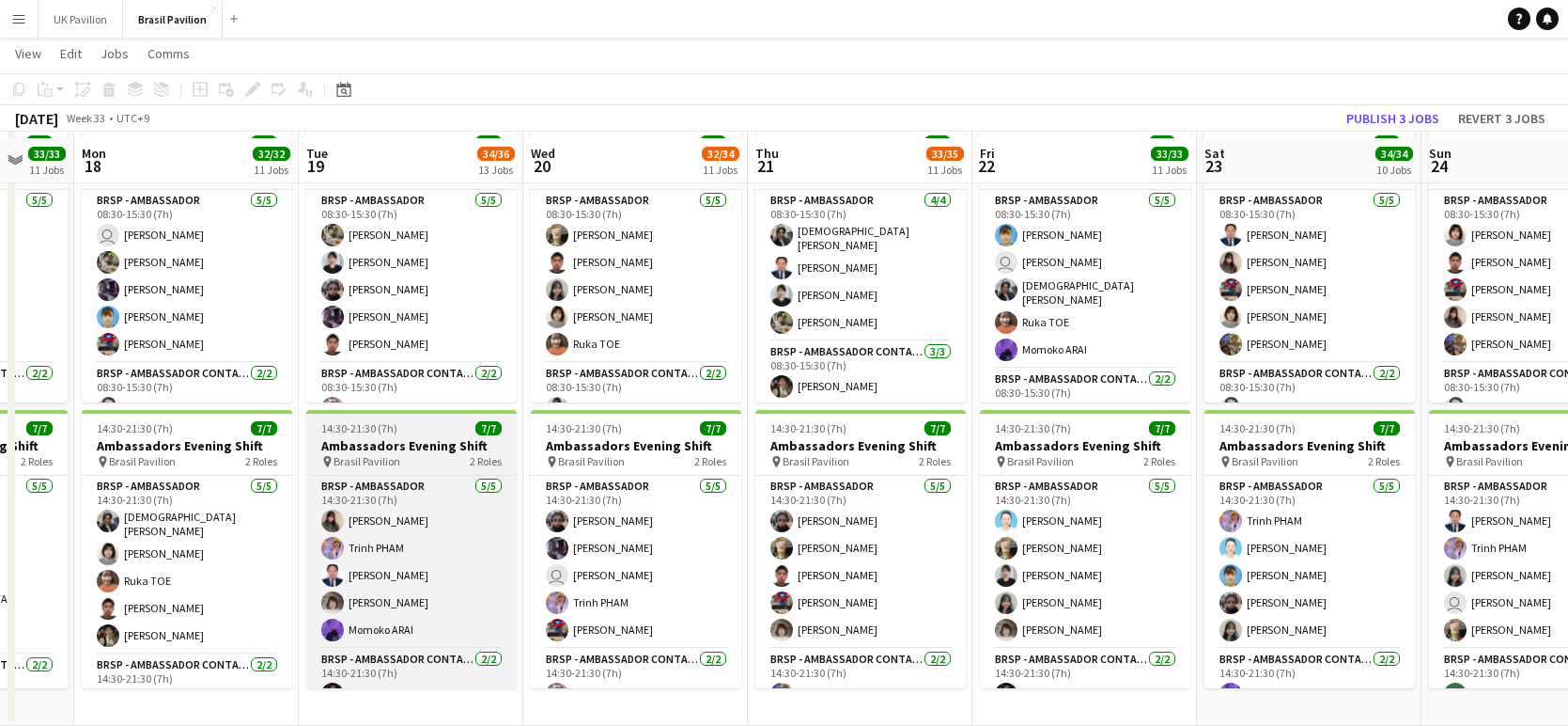
scroll to position [2479, 0]
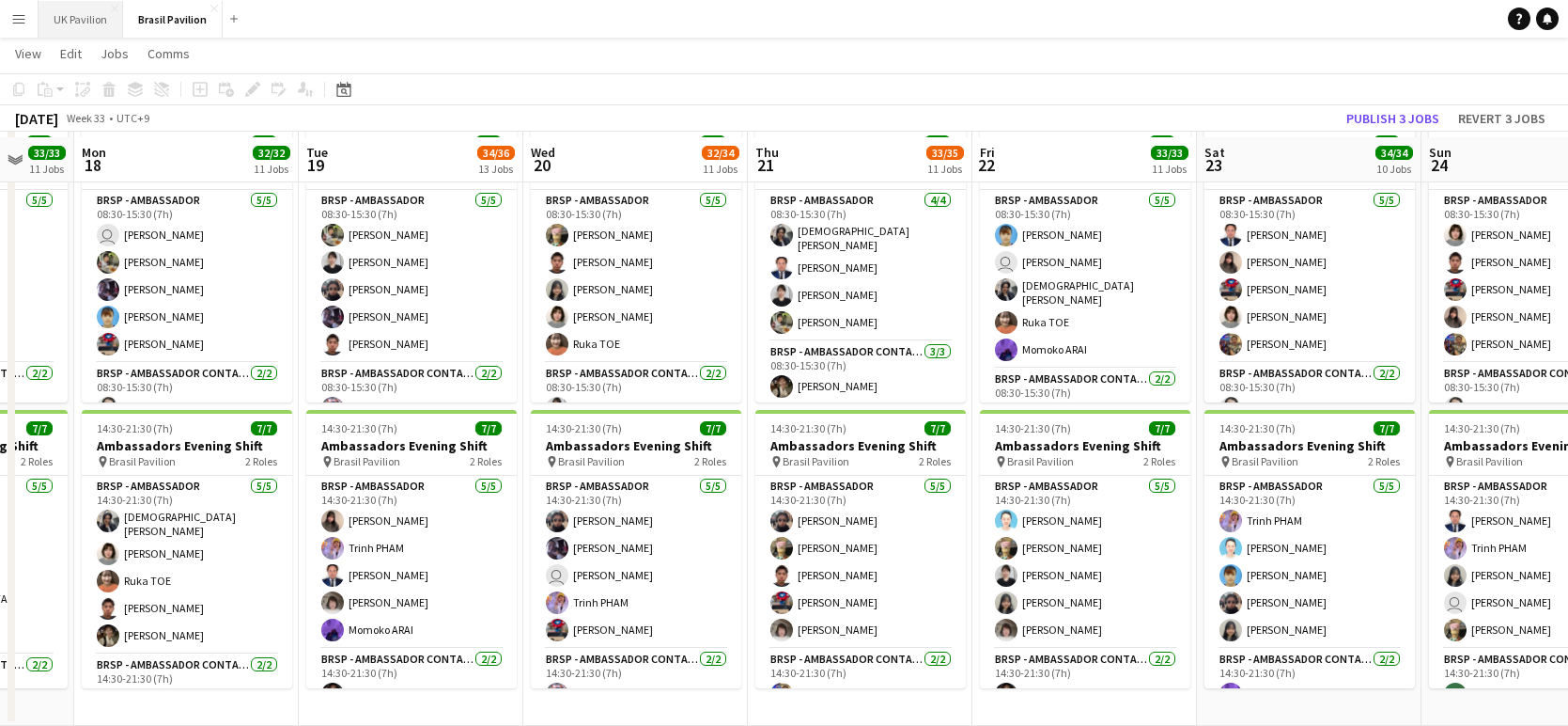
click at [78, 24] on button "UK Pavilion Close" at bounding box center [81, 19] width 85 height 37
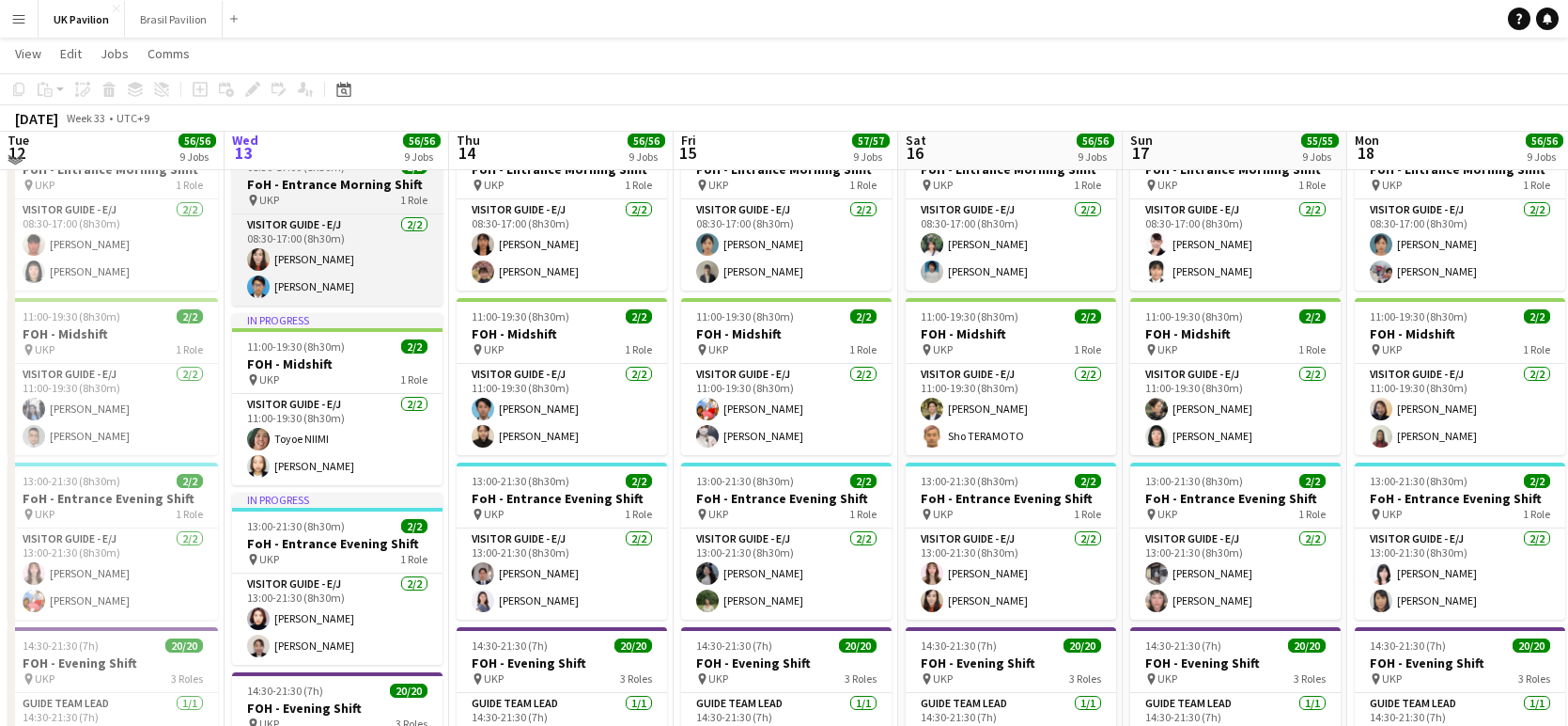
scroll to position [1559, 0]
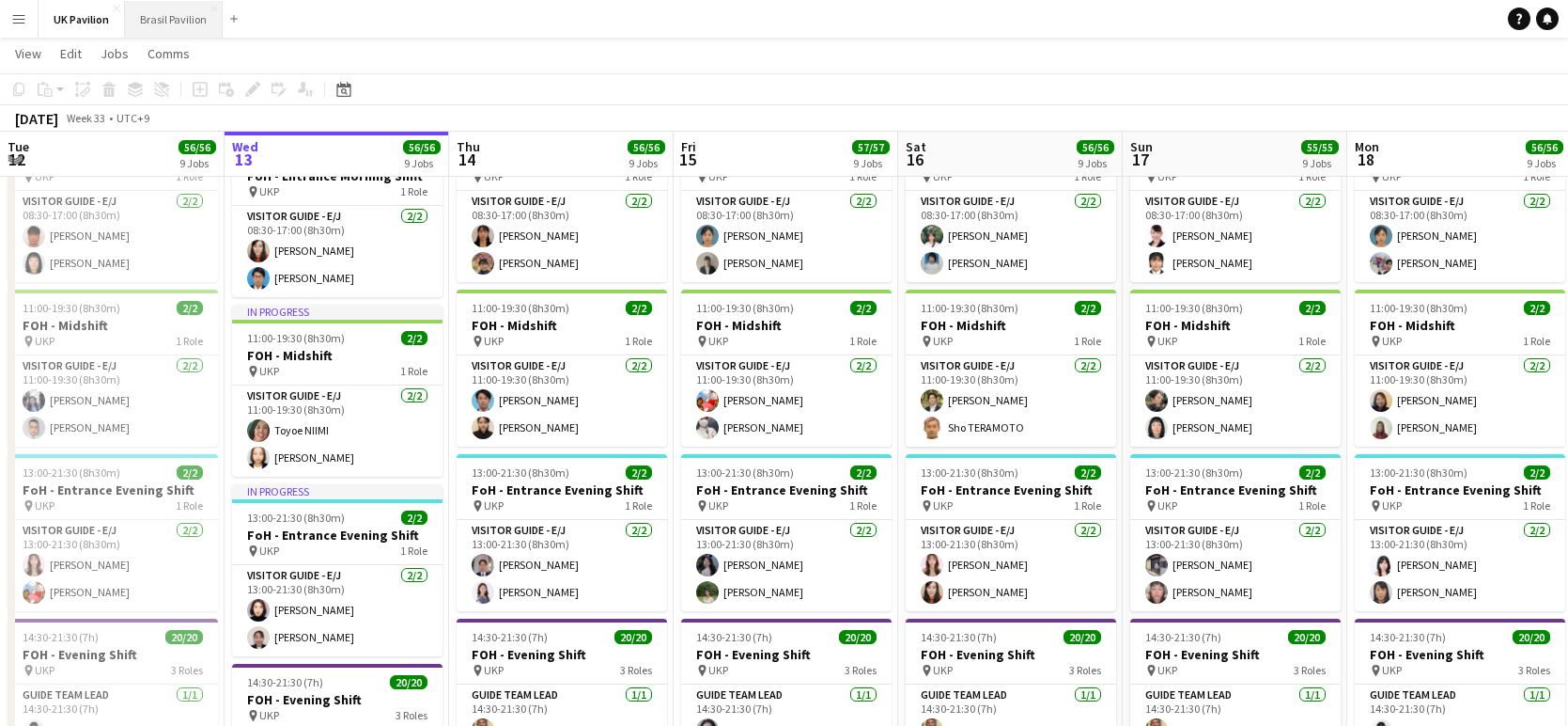
click at [191, 33] on button "Brasil Pavilion Close" at bounding box center [174, 19] width 97 height 37
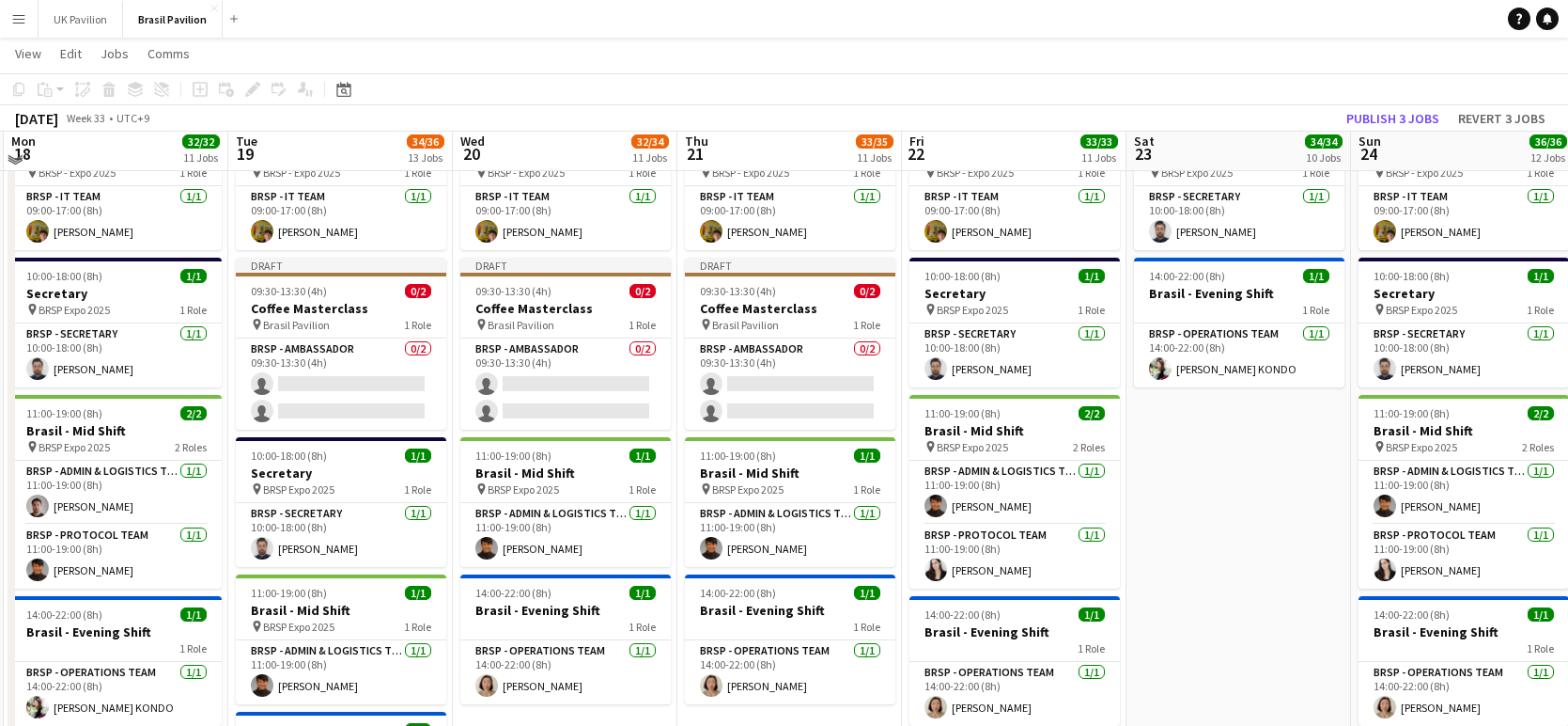
scroll to position [456, 0]
